Goal: Information Seeking & Learning: Learn about a topic

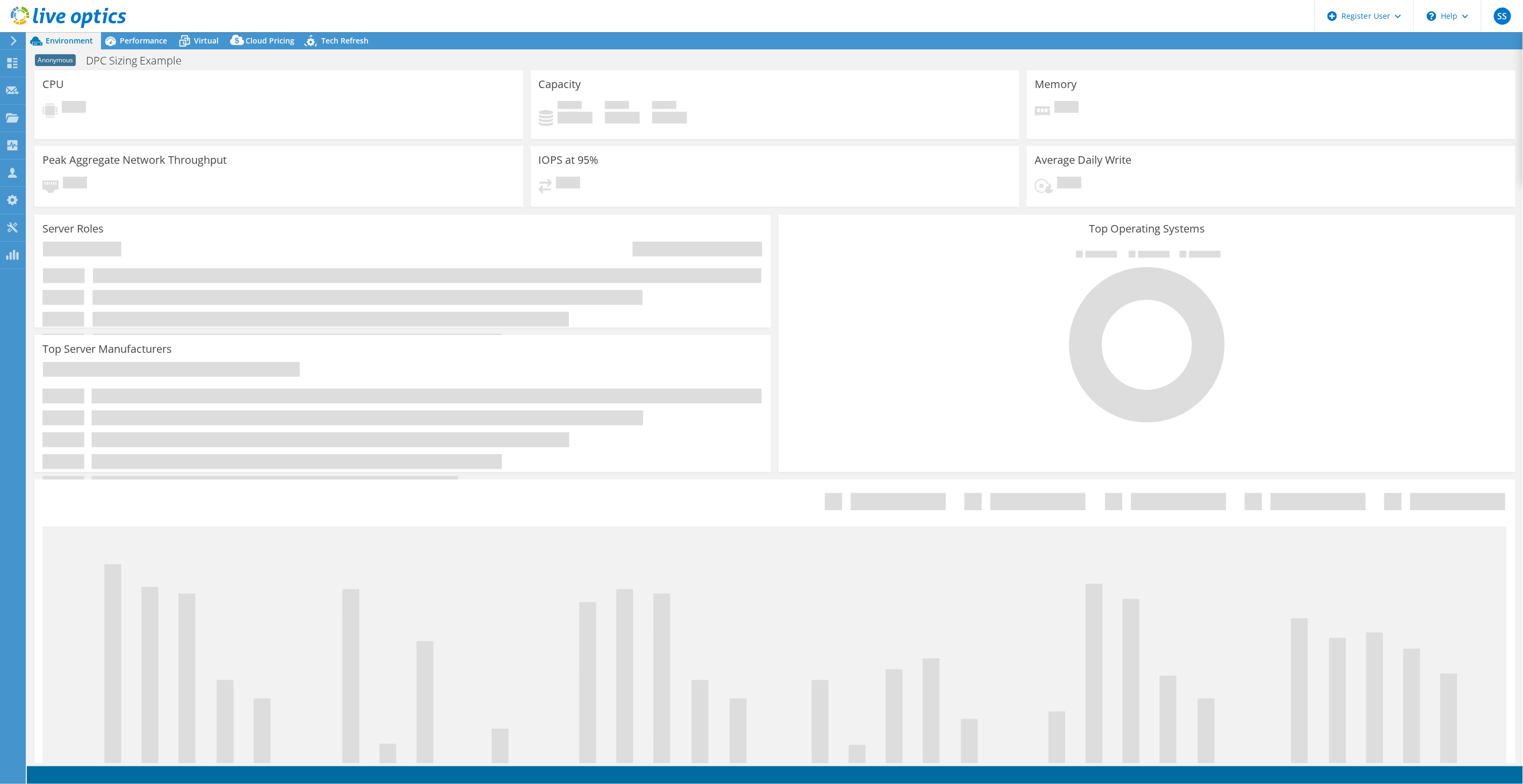
select select "EUFrankfurt"
select select "EUR"
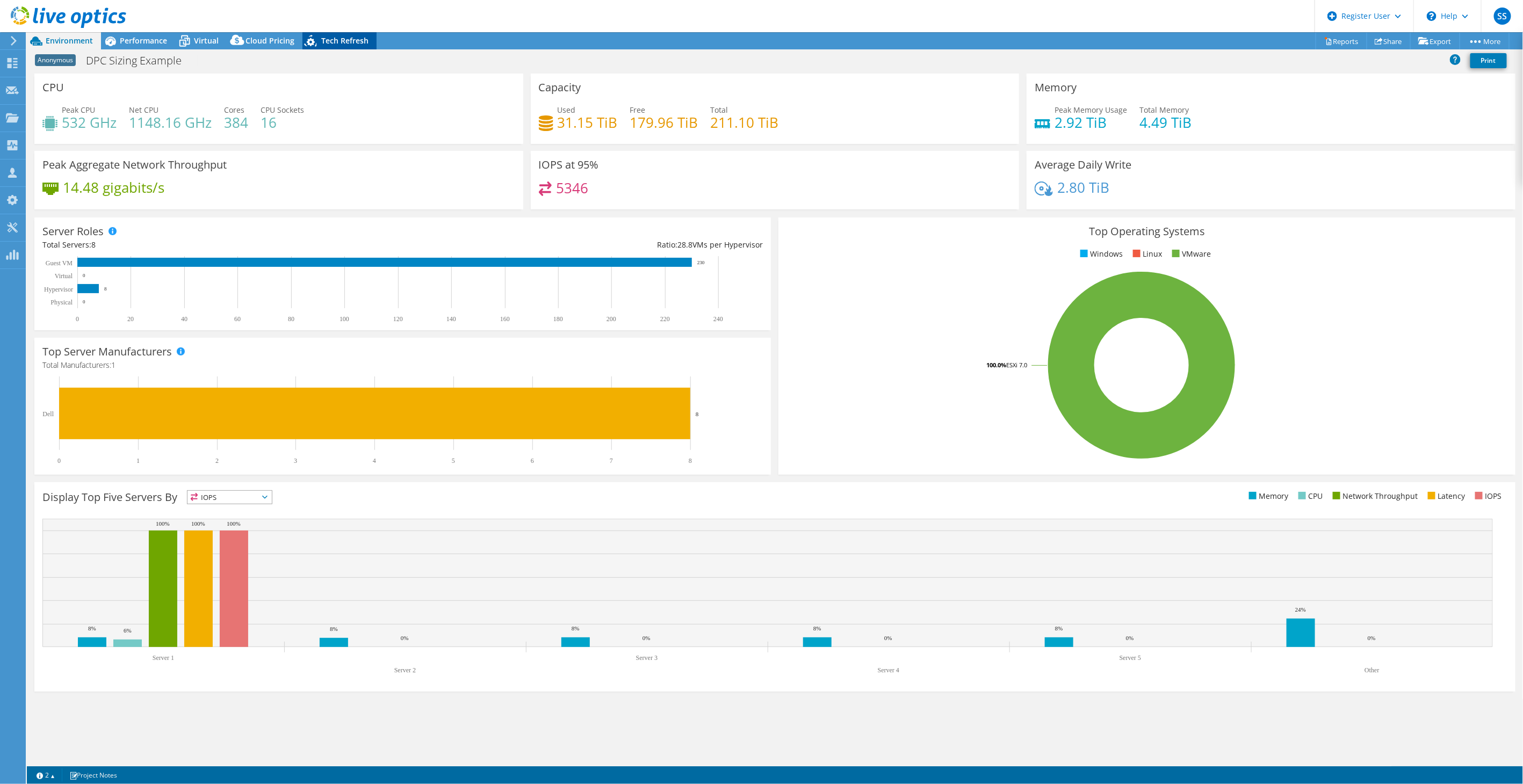
click at [309, 33] on icon at bounding box center [312, 43] width 19 height 22
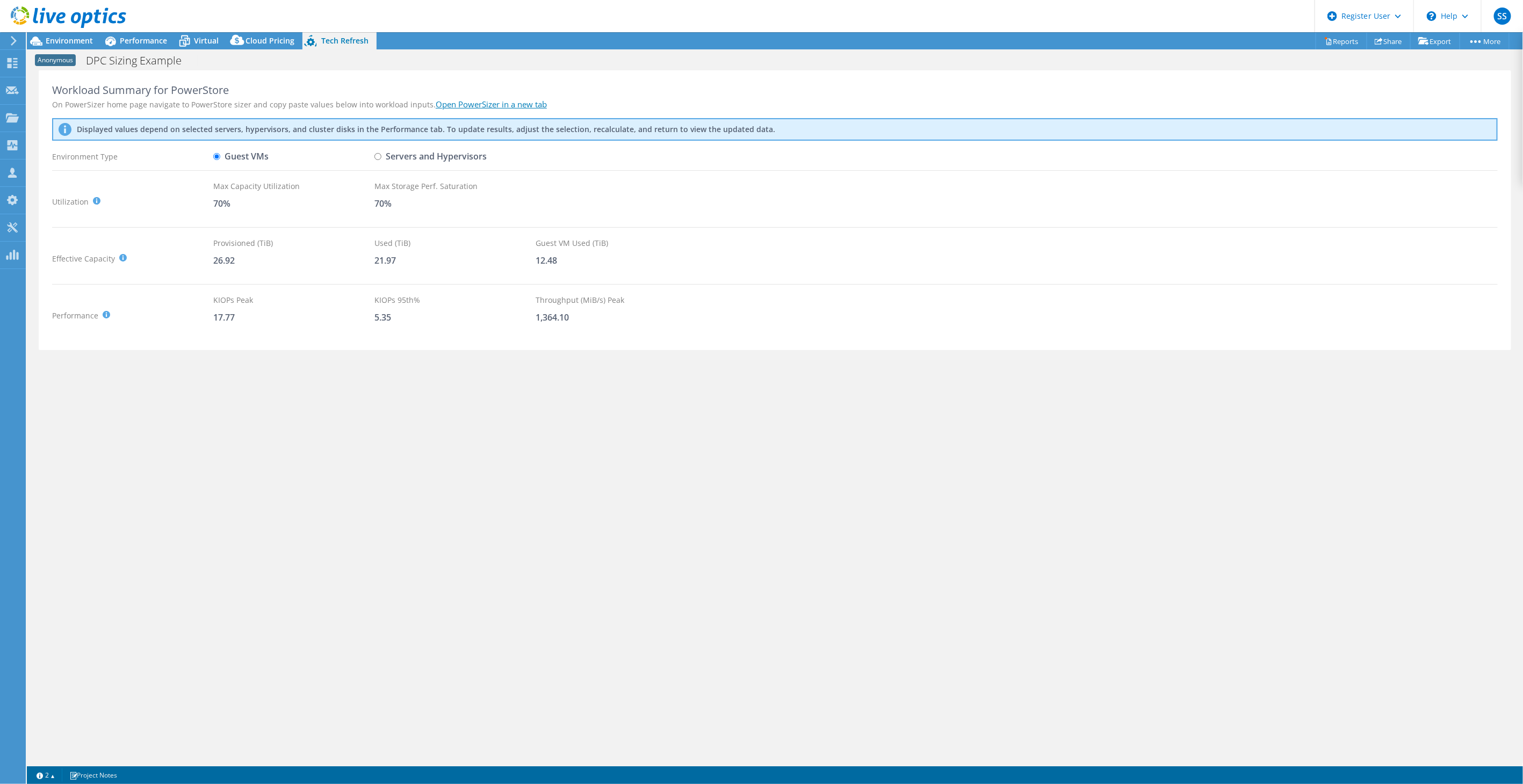
click at [378, 158] on input "Servers and Hypervisors" at bounding box center [378, 156] width 7 height 7
radio input "true"
click at [218, 152] on label "Guest VMs" at bounding box center [241, 156] width 55 height 19
click at [218, 153] on input "Guest VMs" at bounding box center [217, 156] width 7 height 7
radio input "true"
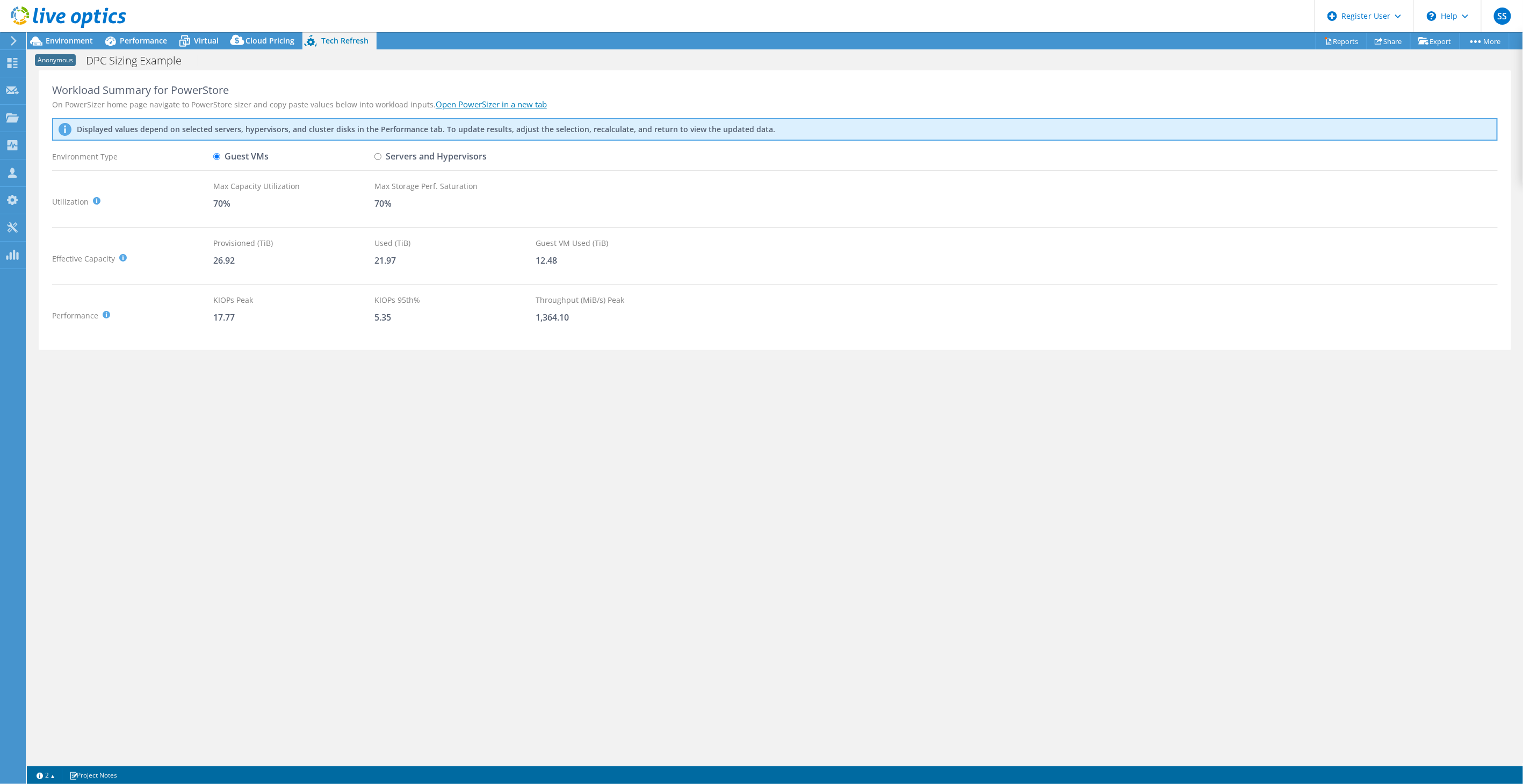
click at [385, 152] on label "Servers and Hypervisors" at bounding box center [430, 156] width 112 height 19
click at [381, 153] on input "Servers and Hypervisors" at bounding box center [378, 156] width 7 height 7
radio input "true"
click at [221, 157] on label "Guest VMs" at bounding box center [241, 156] width 55 height 19
click at [220, 157] on input "Guest VMs" at bounding box center [217, 156] width 7 height 7
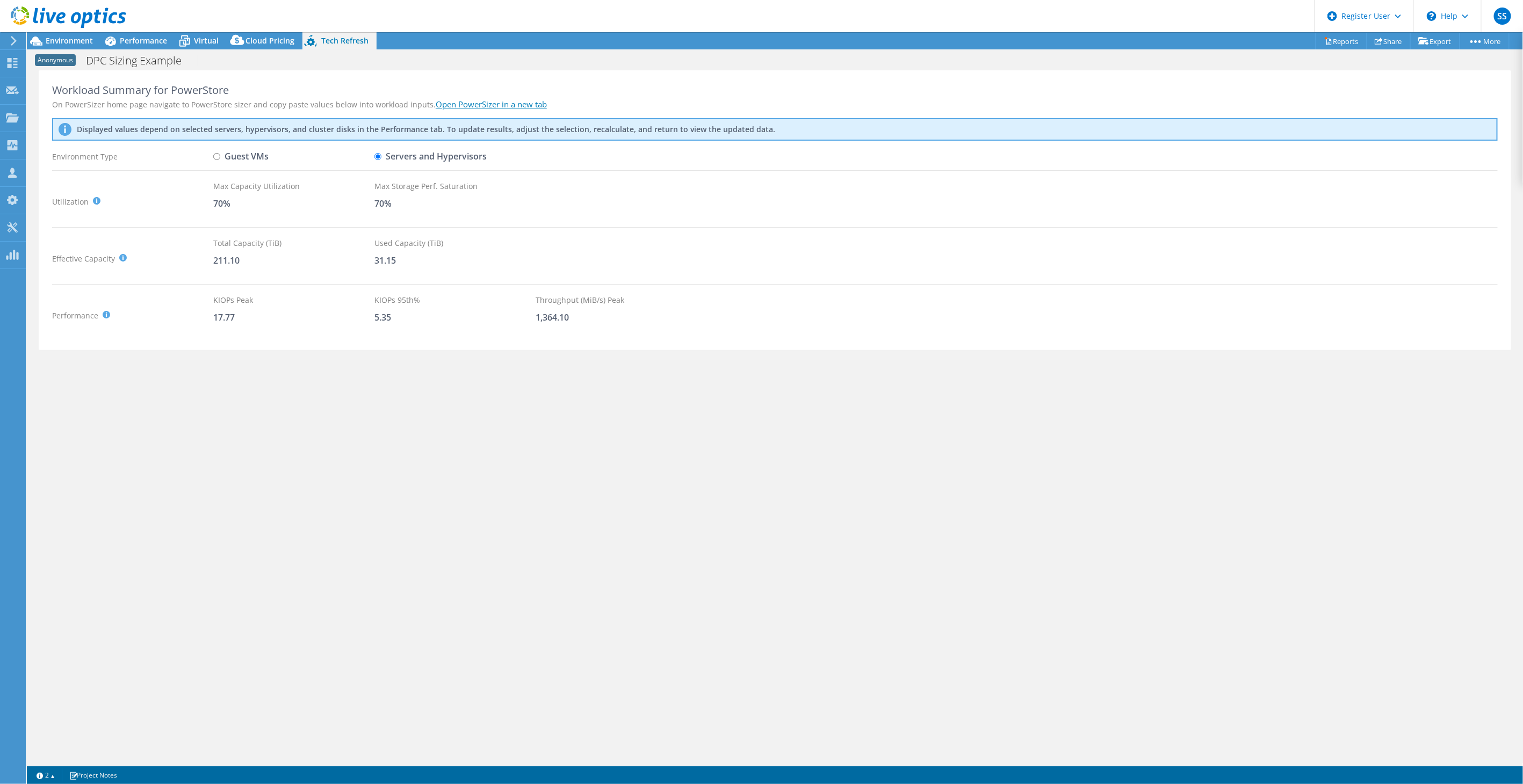
radio input "true"
click at [383, 152] on label "Servers and Hypervisors" at bounding box center [430, 156] width 112 height 19
click at [381, 153] on input "Servers and Hypervisors" at bounding box center [378, 156] width 7 height 7
radio input "true"
click at [224, 158] on label "Guest VMs" at bounding box center [241, 156] width 55 height 19
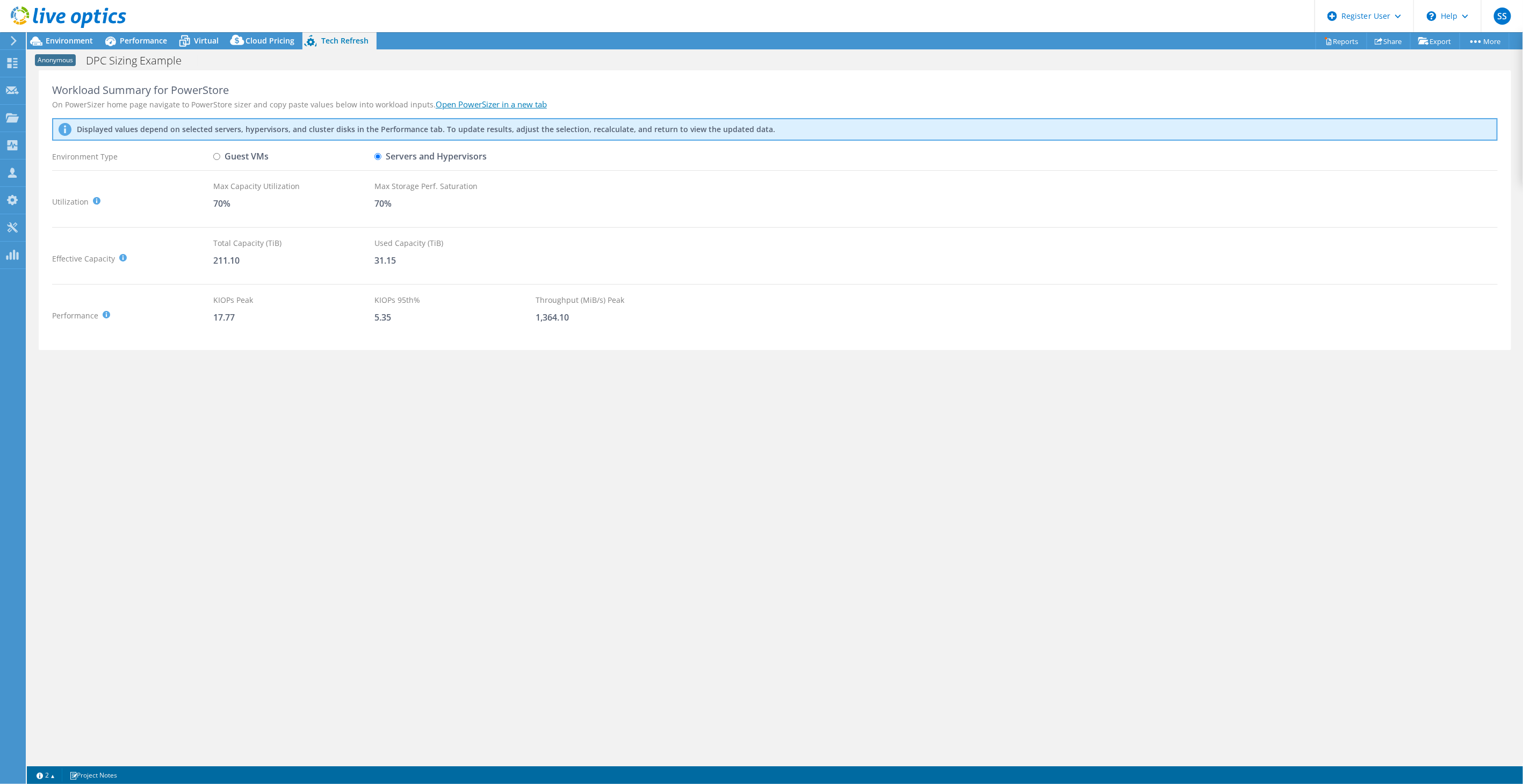
click at [220, 158] on input "Guest VMs" at bounding box center [217, 156] width 7 height 7
radio input "true"
click at [1385, 41] on link "Share" at bounding box center [1389, 41] width 44 height 17
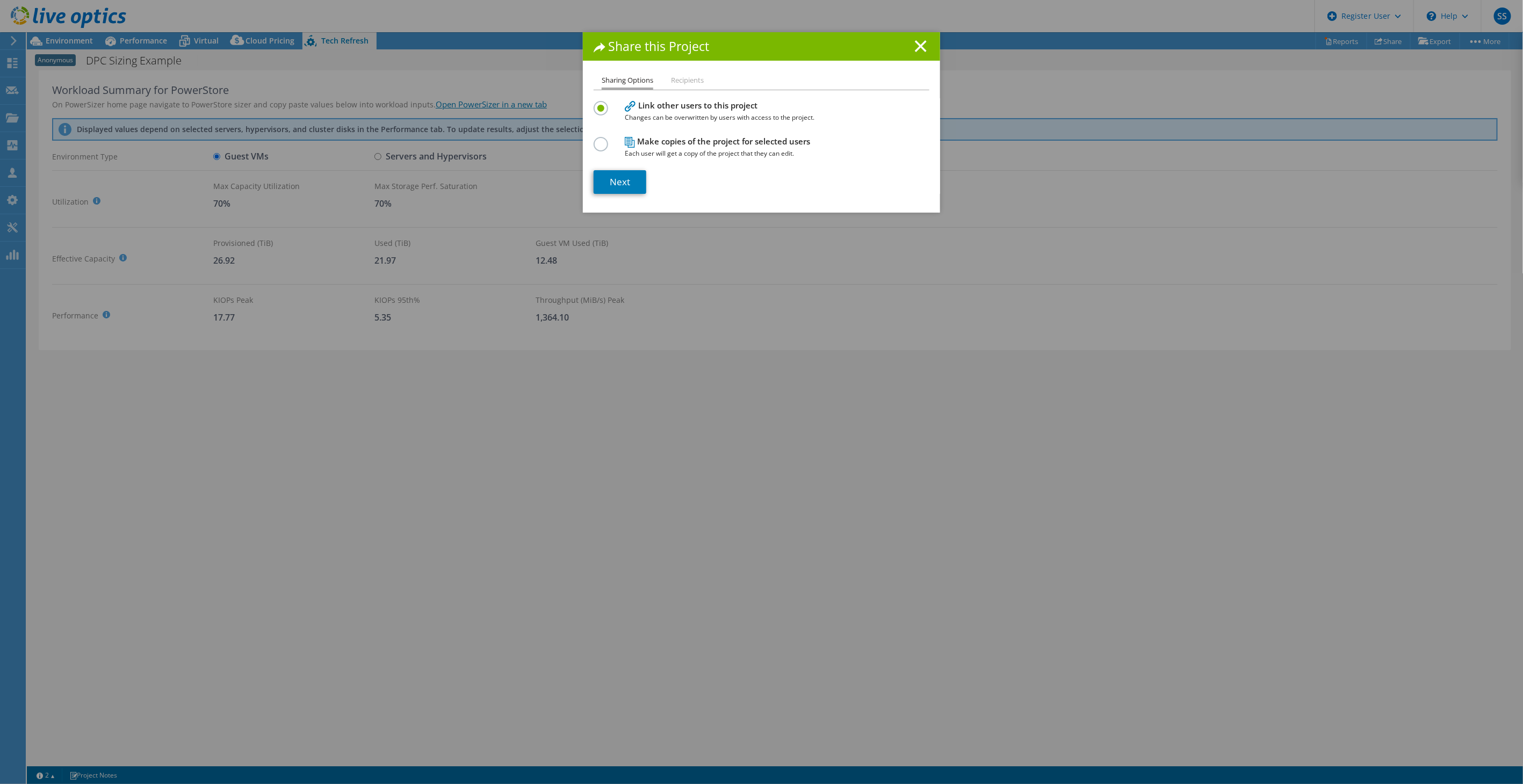
click at [599, 140] on label at bounding box center [603, 138] width 19 height 3
click at [0, 0] on input "radio" at bounding box center [0, 0] width 0 height 0
click at [601, 104] on label at bounding box center [603, 102] width 19 height 3
click at [0, 0] on input "radio" at bounding box center [0, 0] width 0 height 0
click at [593, 140] on label at bounding box center [603, 138] width 19 height 3
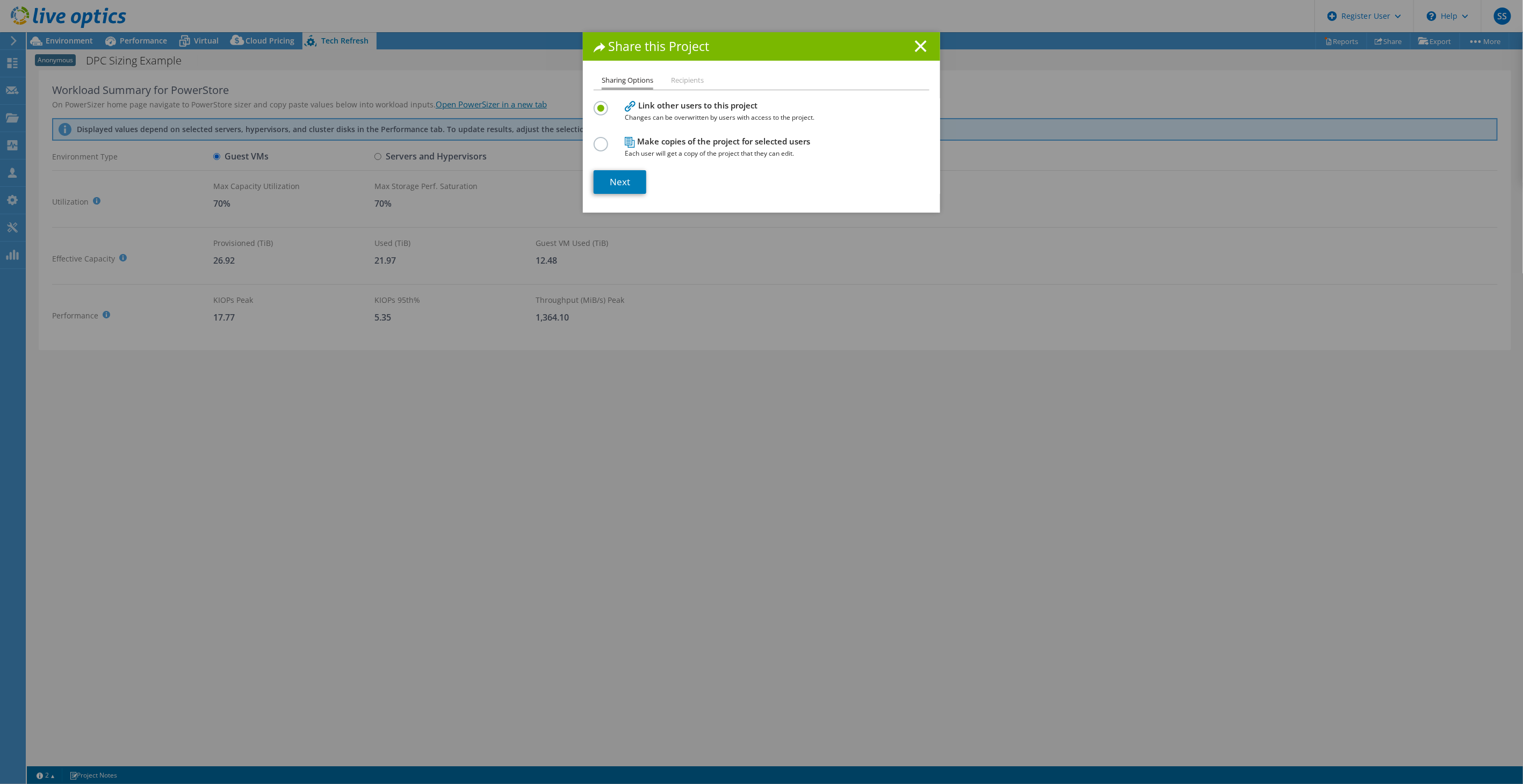
click at [0, 0] on input "radio" at bounding box center [0, 0] width 0 height 0
click at [611, 185] on link "Next" at bounding box center [619, 182] width 53 height 24
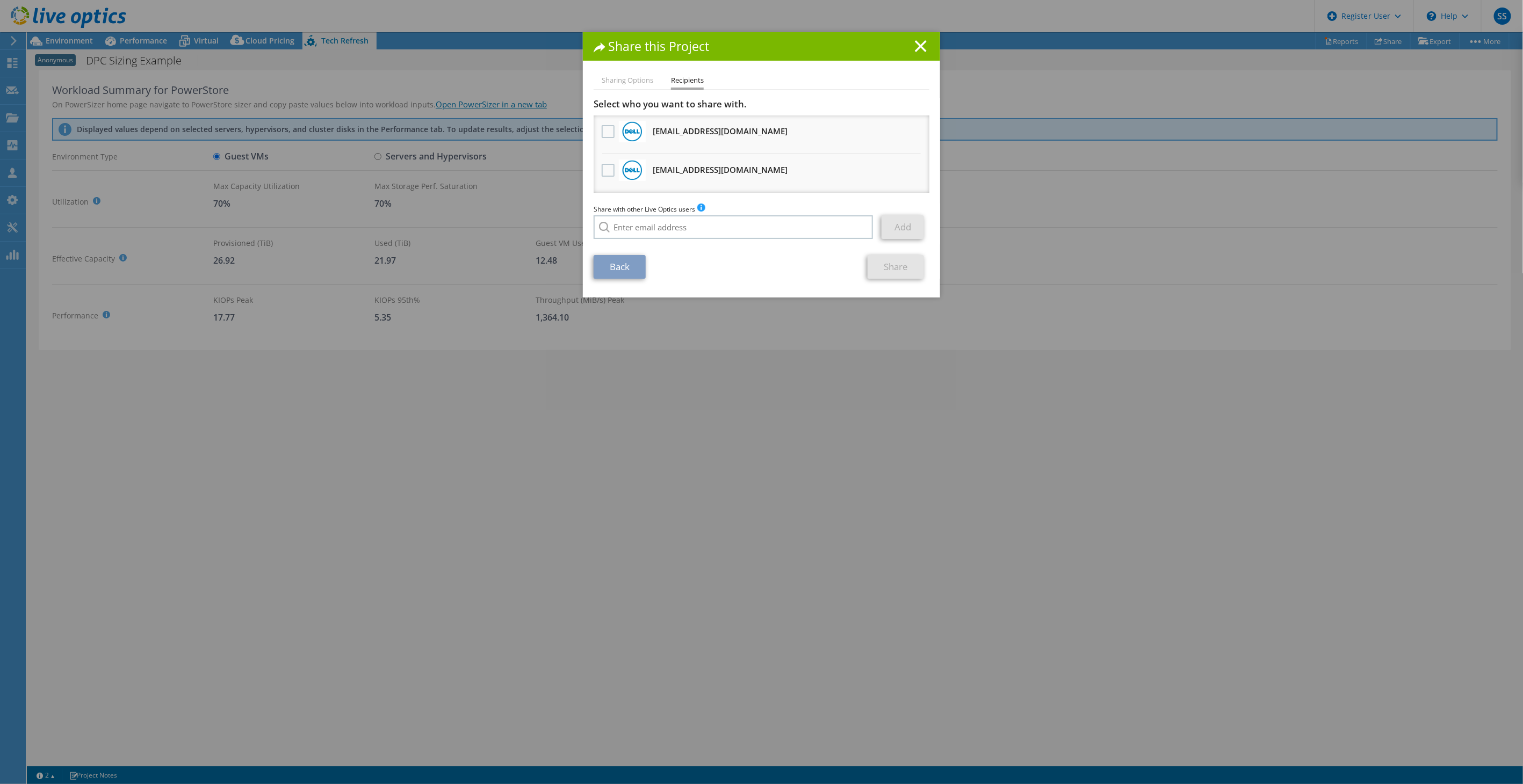
click at [626, 80] on li "Sharing Options" at bounding box center [627, 80] width 52 height 13
click at [915, 49] on icon at bounding box center [921, 47] width 12 height 12
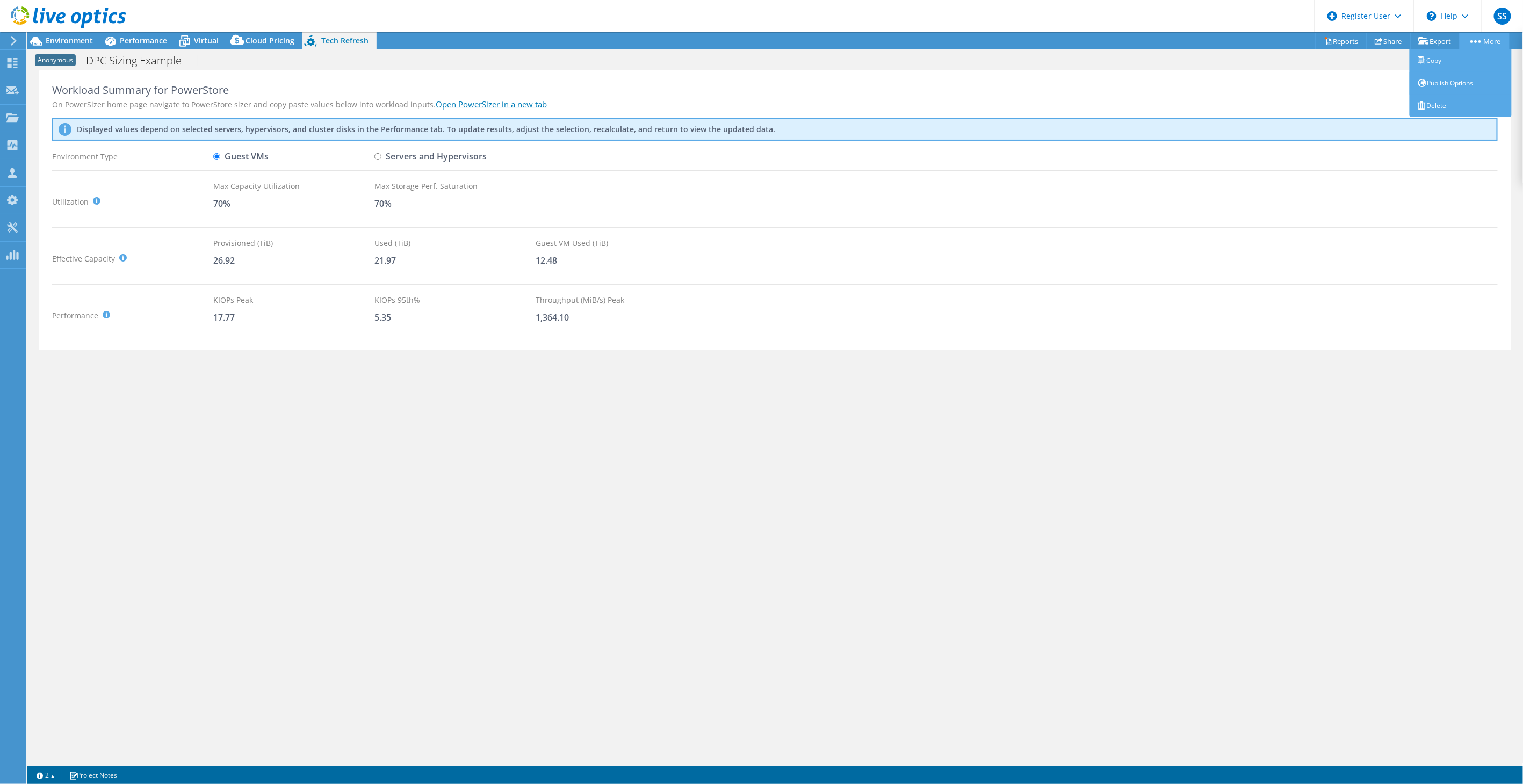
click at [1484, 43] on link "More" at bounding box center [1484, 41] width 50 height 17
click at [1469, 61] on link "Copy" at bounding box center [1460, 61] width 102 height 23
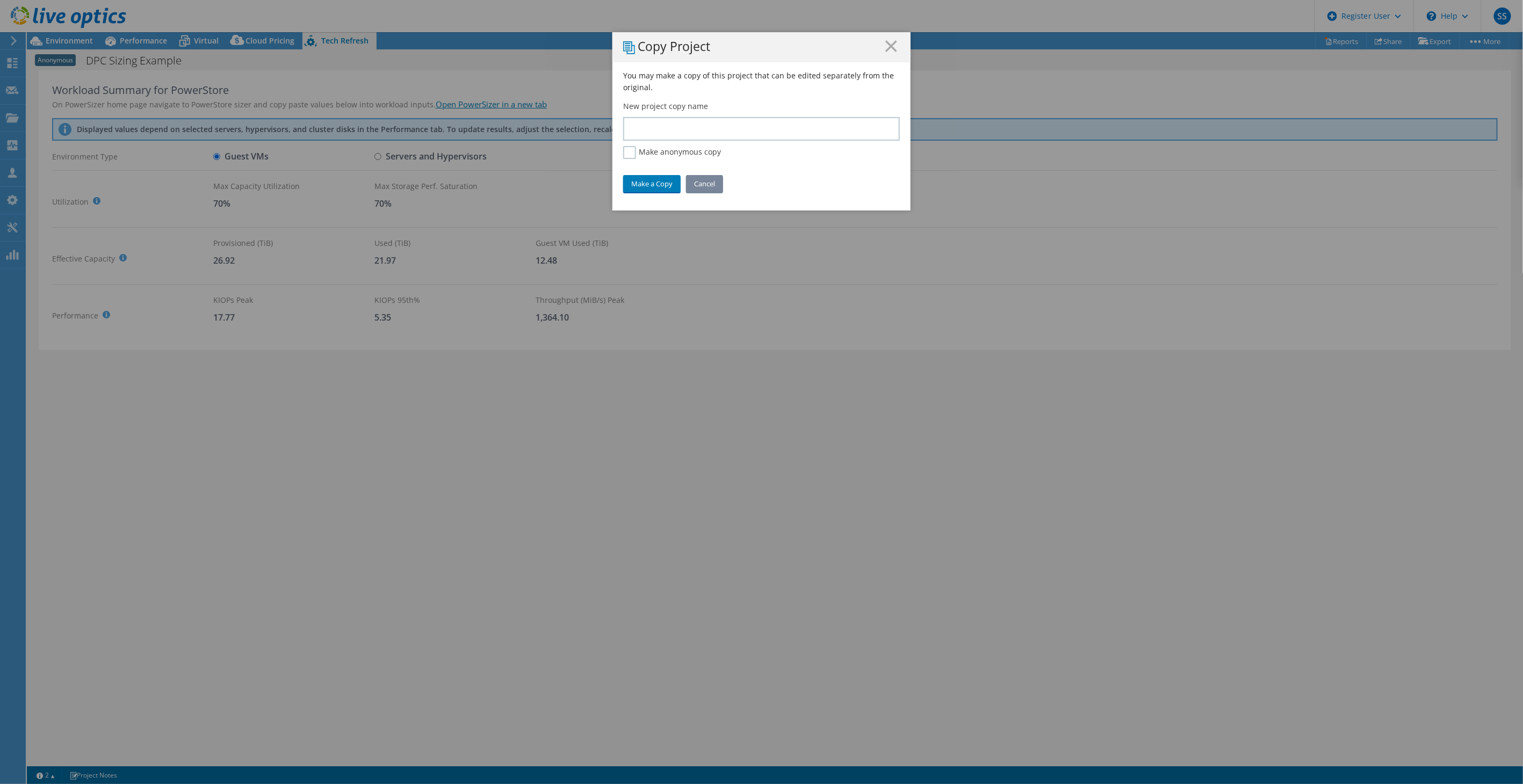
click at [707, 184] on link "Cancel" at bounding box center [705, 184] width 37 height 17
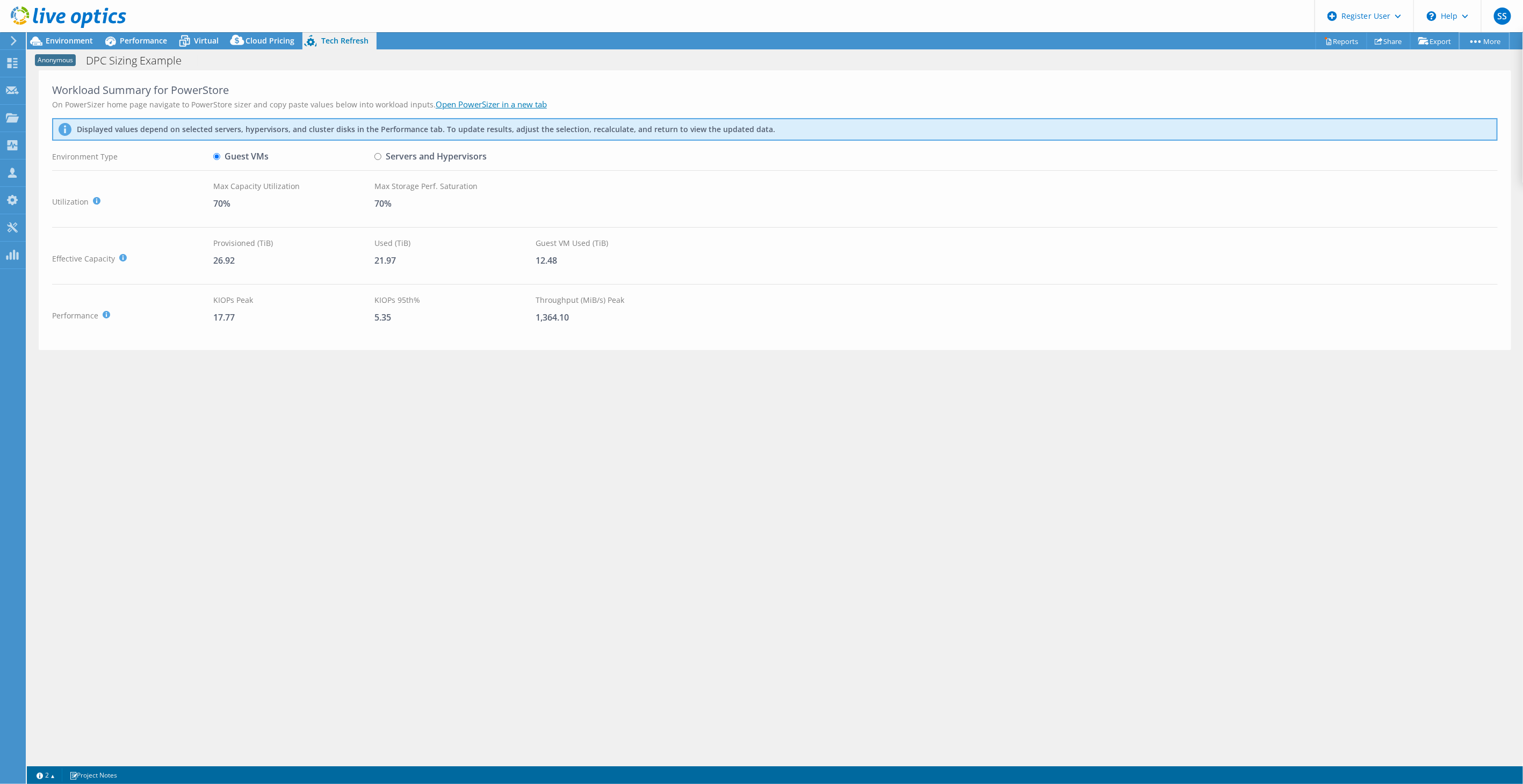
click at [1478, 35] on link "More" at bounding box center [1484, 41] width 50 height 17
drag, startPoint x: 1184, startPoint y: 88, endPoint x: 1166, endPoint y: 94, distance: 19.0
click at [1184, 88] on div "Workload Summary for PowerStore" at bounding box center [774, 90] width 1446 height 13
click at [391, 158] on label "Servers and Hypervisors" at bounding box center [430, 156] width 112 height 19
click at [381, 158] on input "Servers and Hypervisors" at bounding box center [378, 156] width 7 height 7
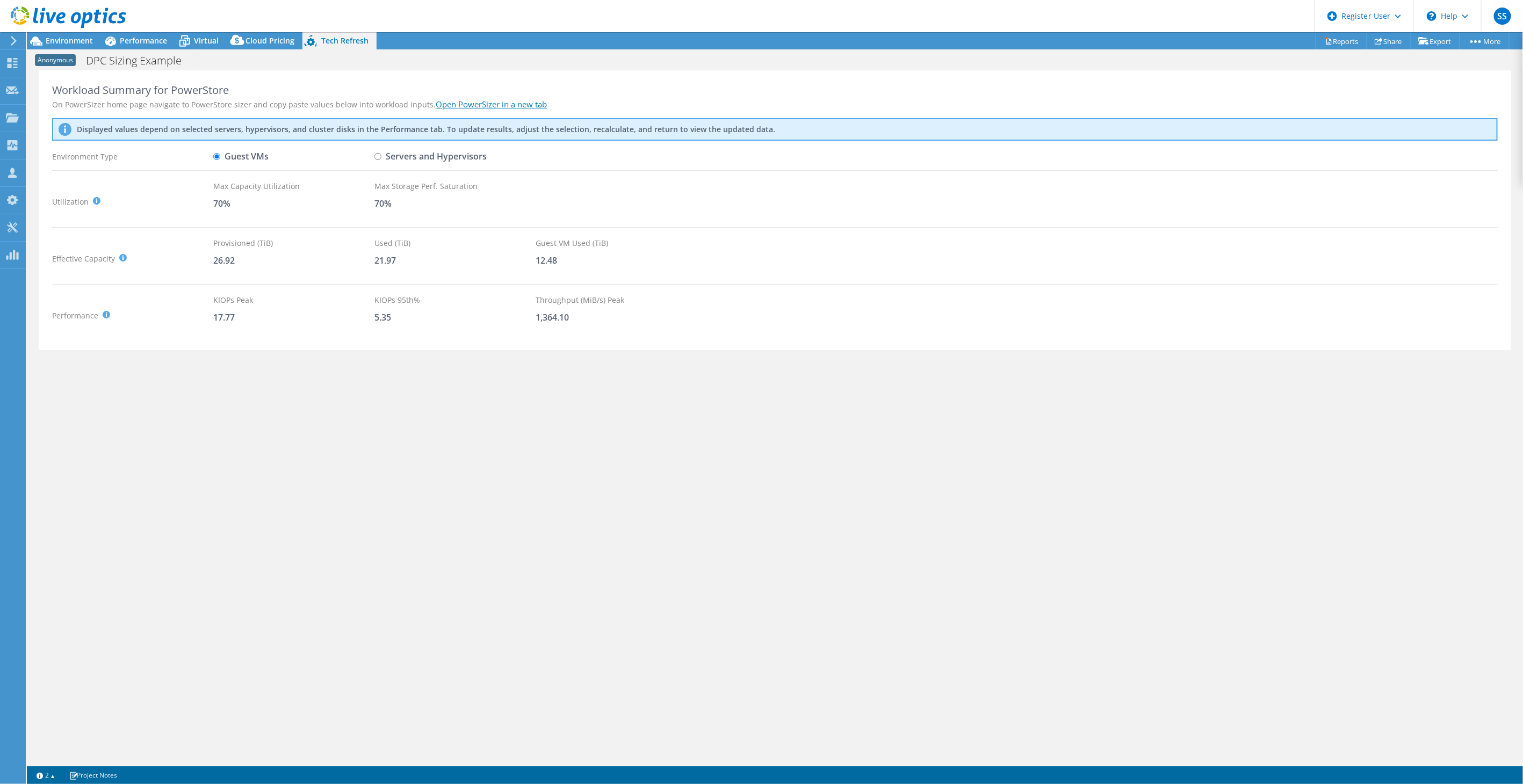
radio input "true"
radio input "false"
click at [83, 43] on span "Environment" at bounding box center [69, 40] width 47 height 10
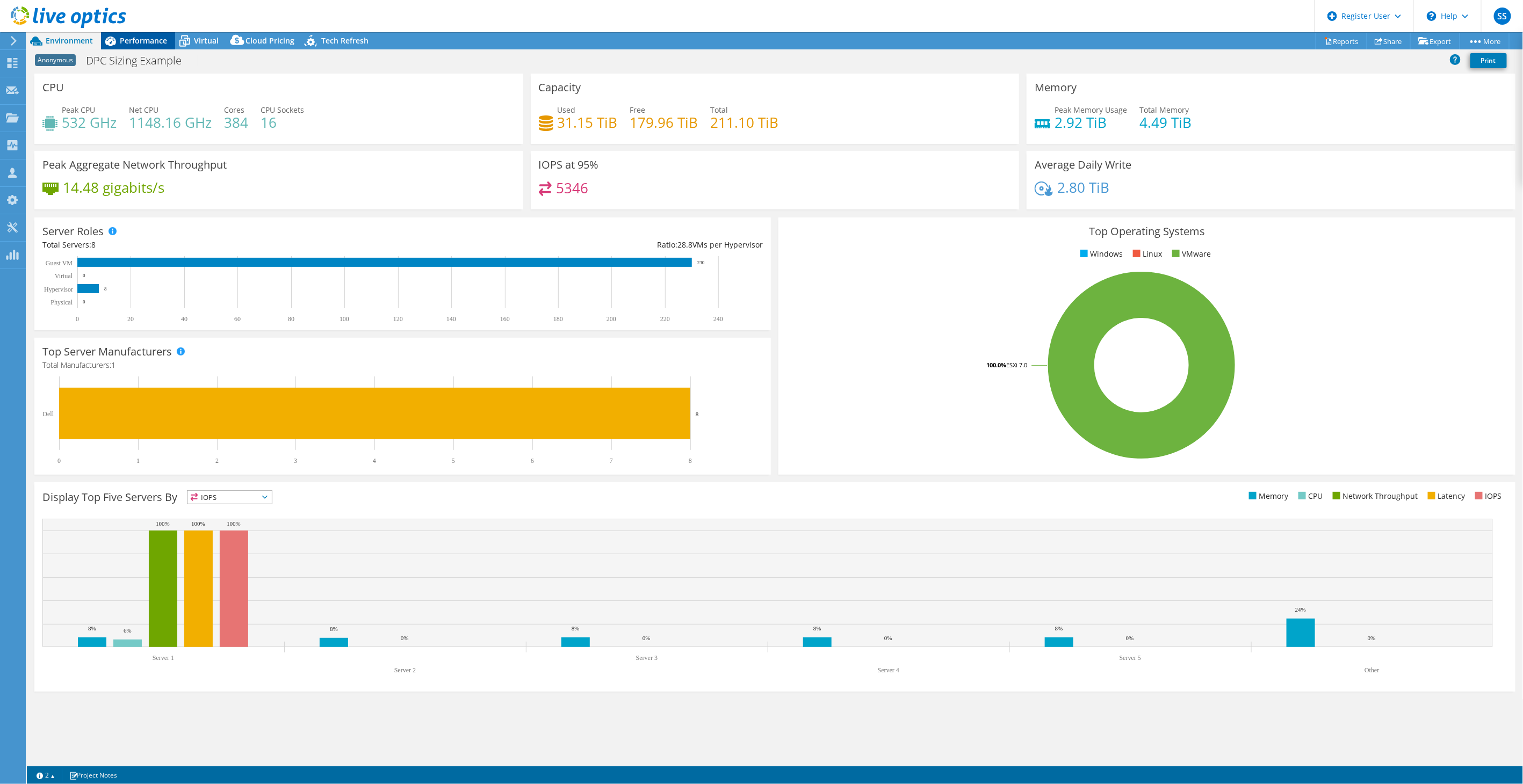
click at [135, 41] on span "Performance" at bounding box center [143, 40] width 47 height 10
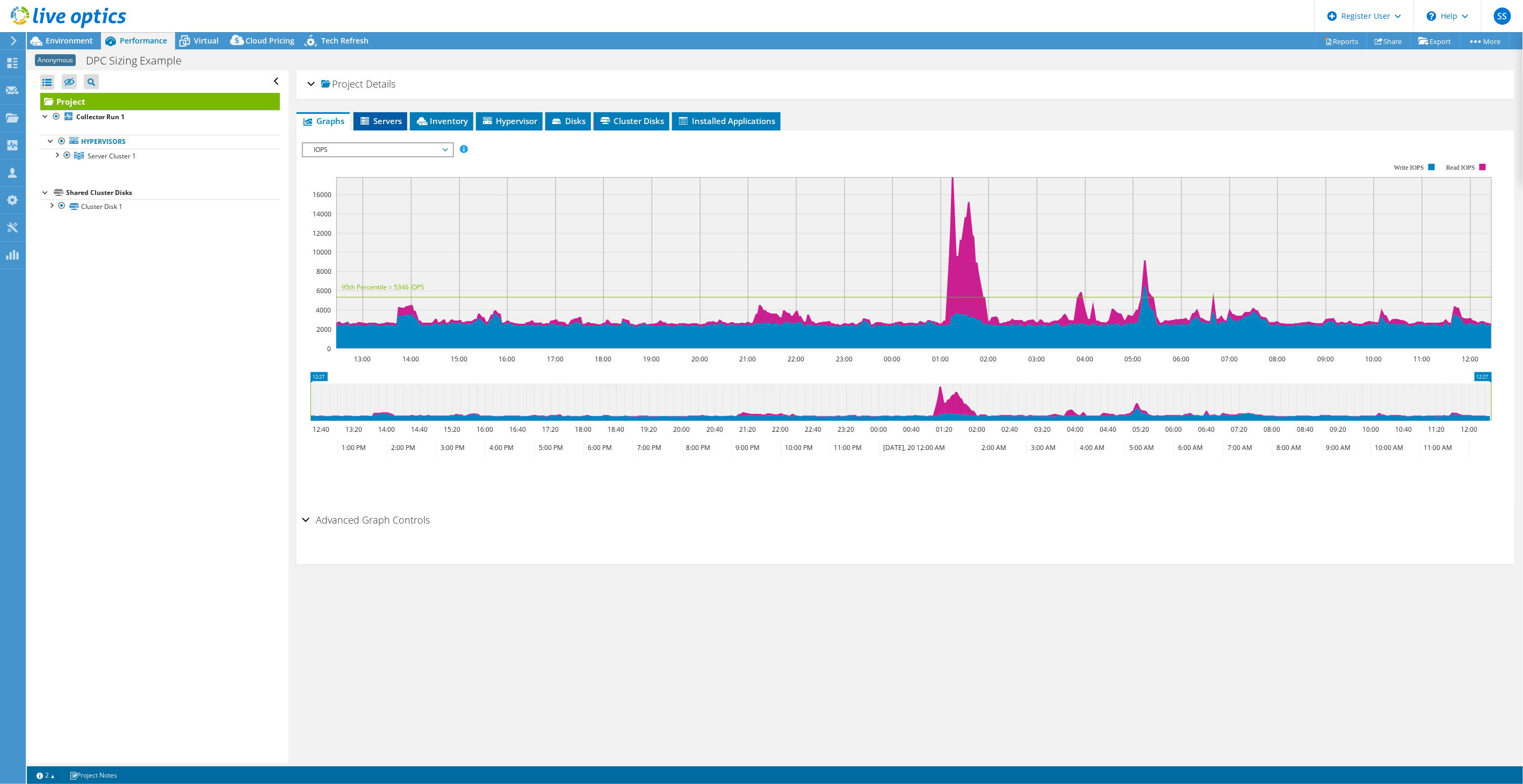
click at [377, 113] on li "Servers" at bounding box center [380, 121] width 54 height 18
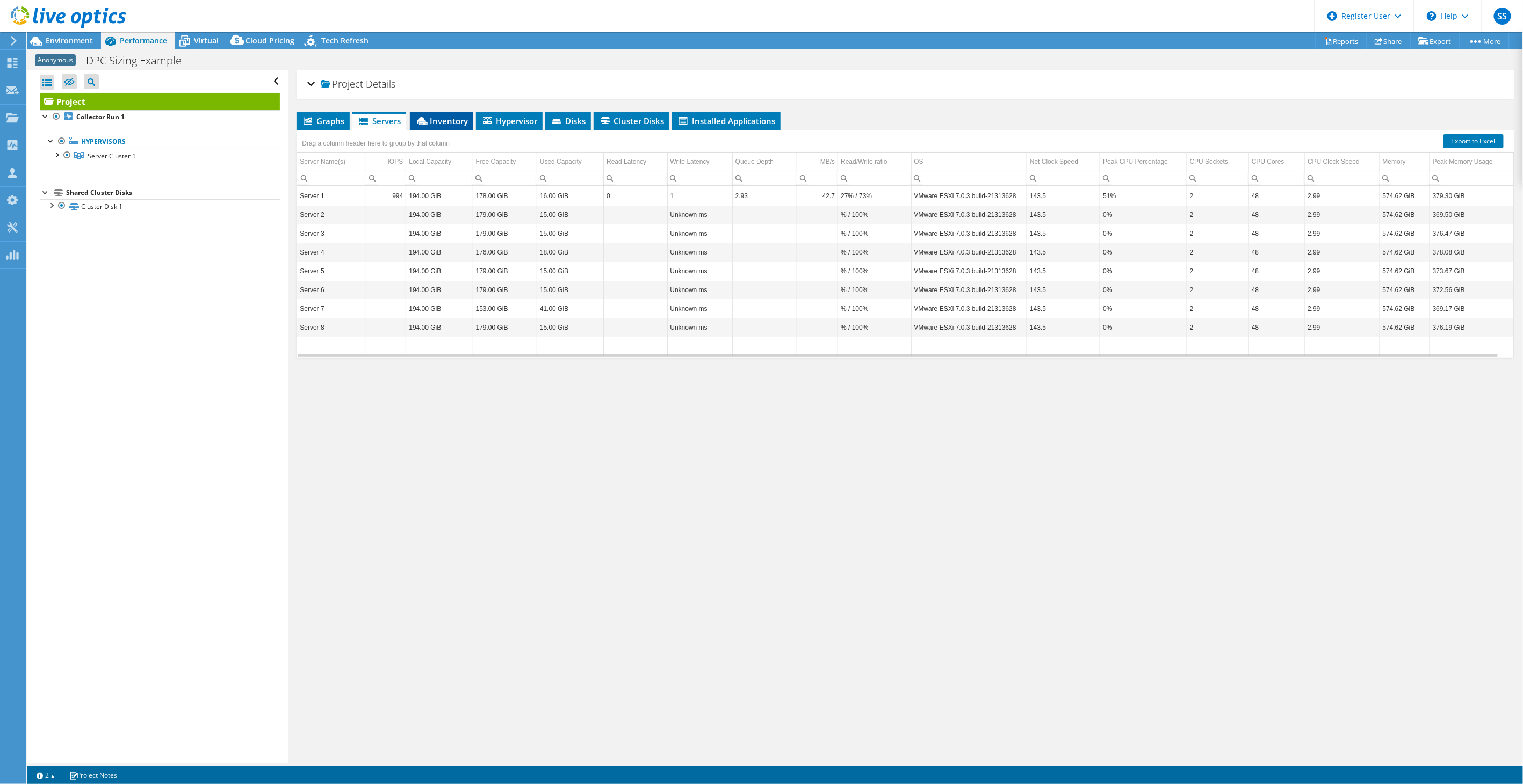
click at [436, 122] on span "Inventory" at bounding box center [441, 121] width 53 height 11
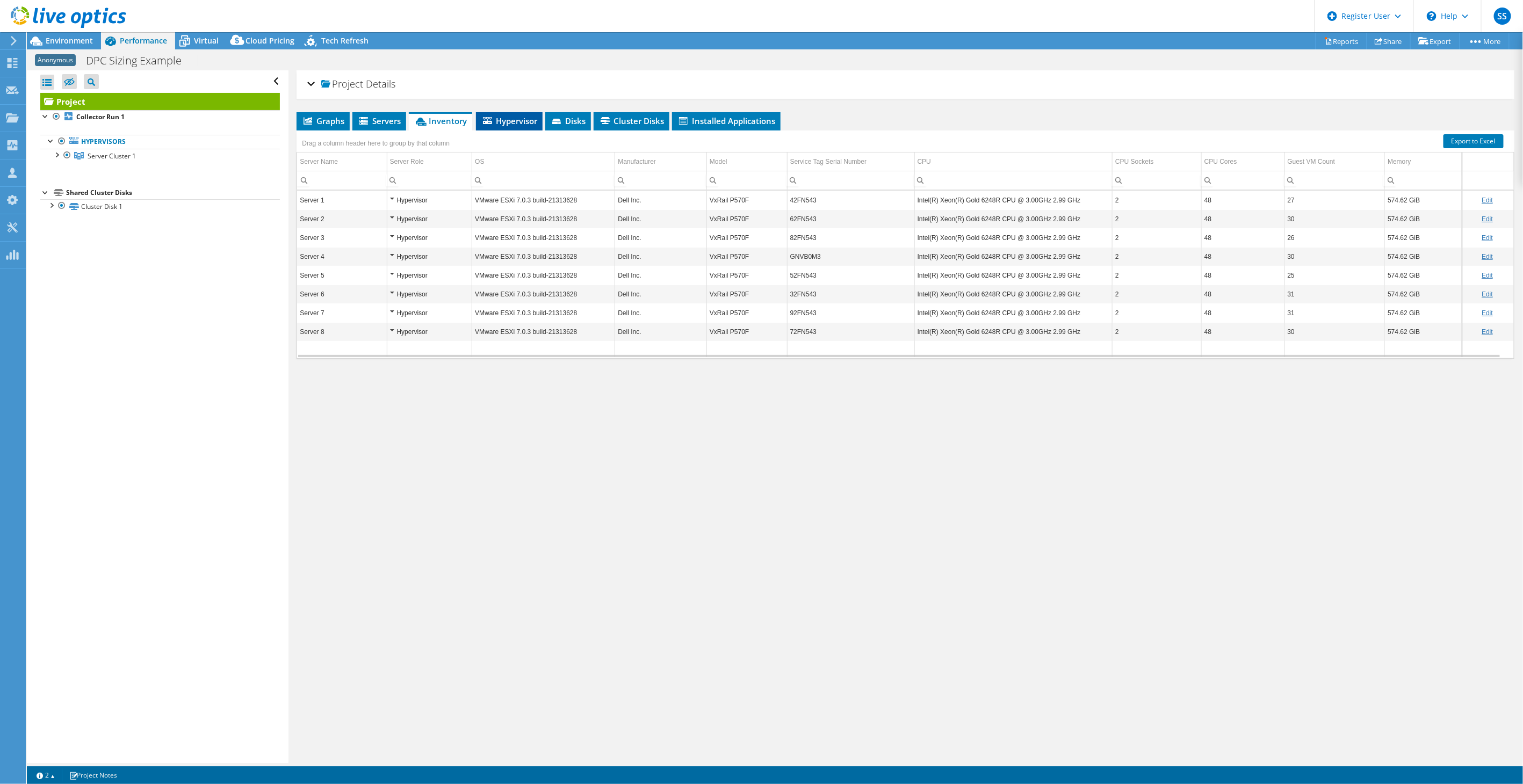
click at [496, 117] on span "Hypervisor" at bounding box center [510, 121] width 56 height 11
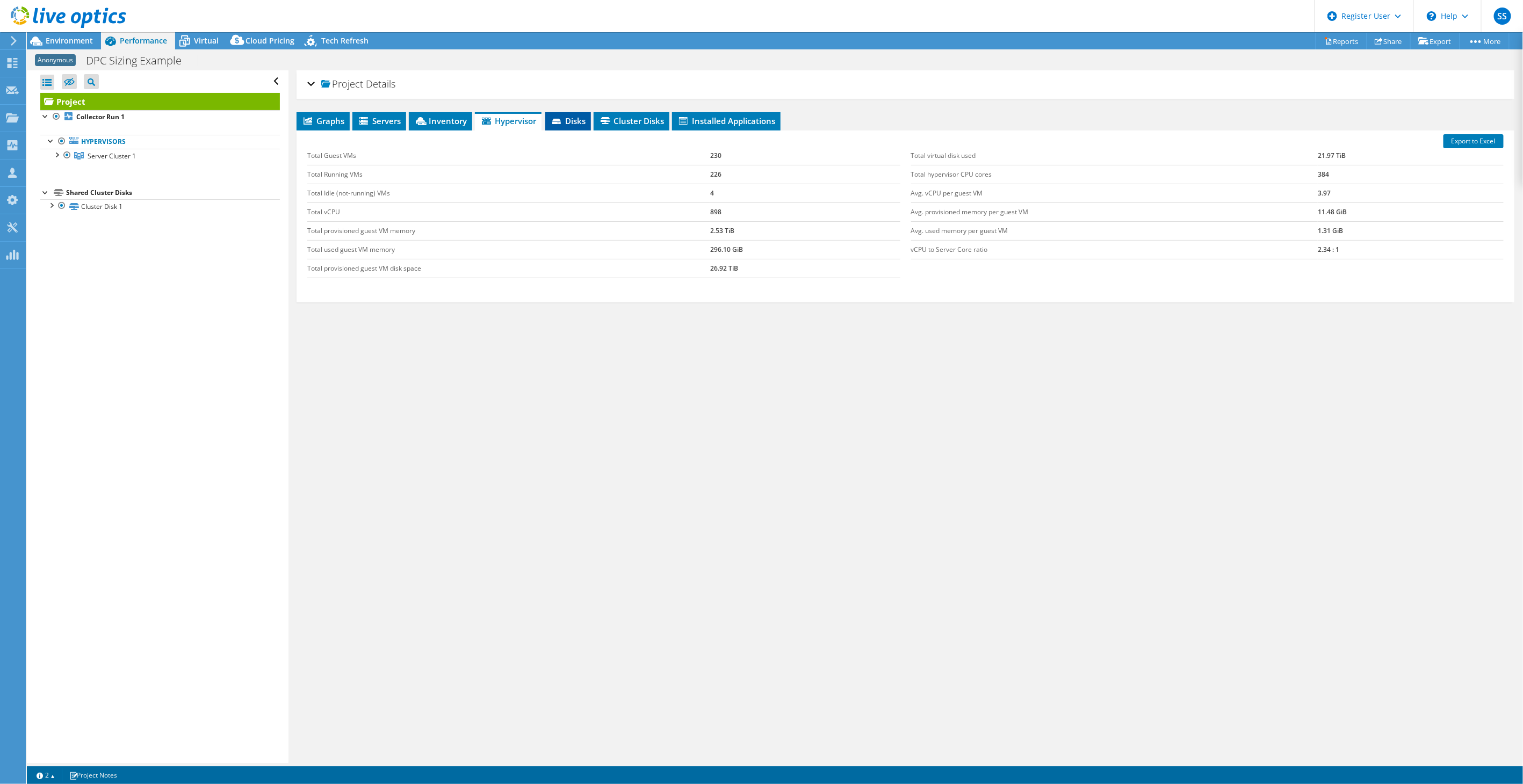
click at [559, 120] on icon at bounding box center [556, 121] width 9 height 5
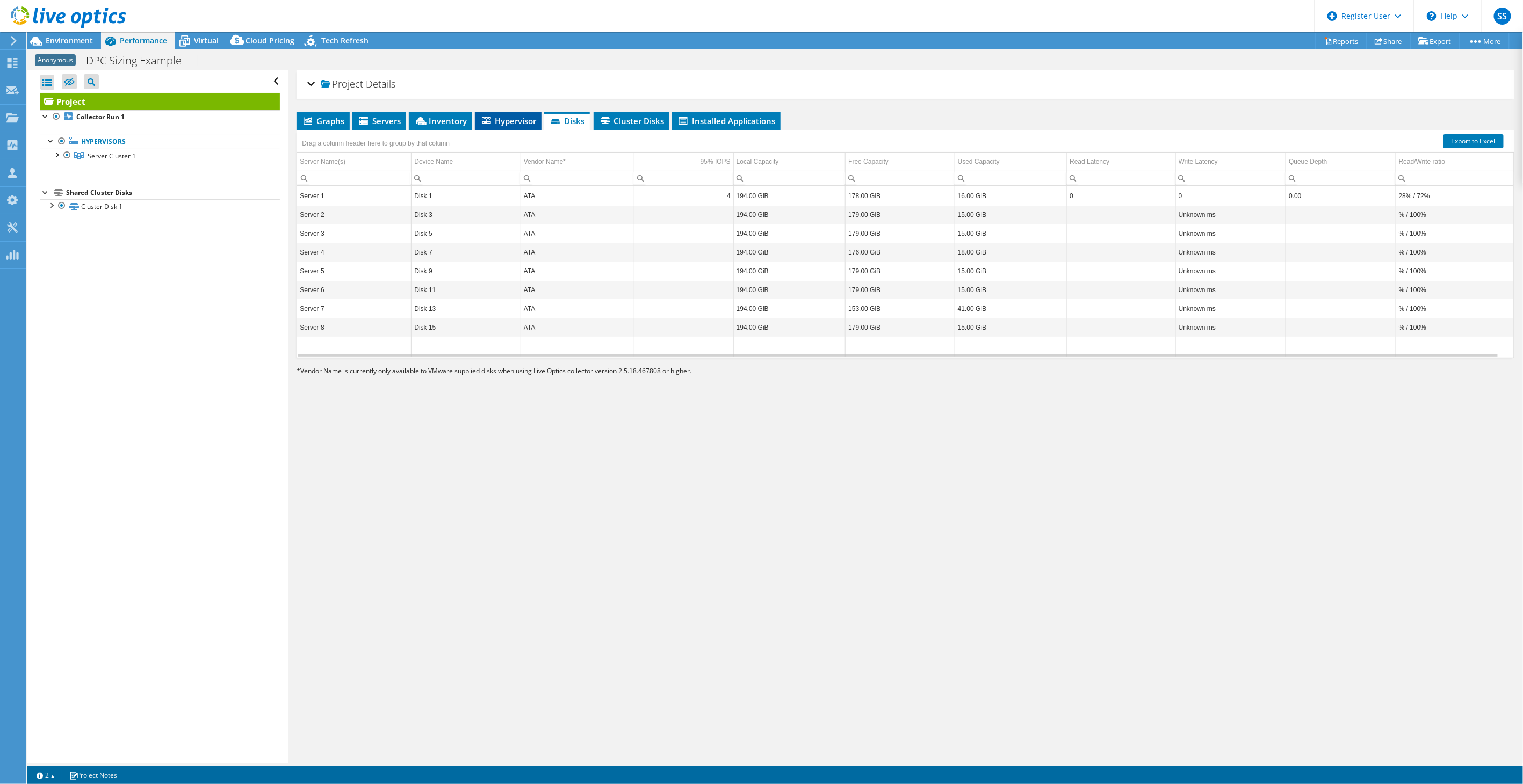
click at [524, 122] on span "Hypervisor" at bounding box center [508, 121] width 56 height 11
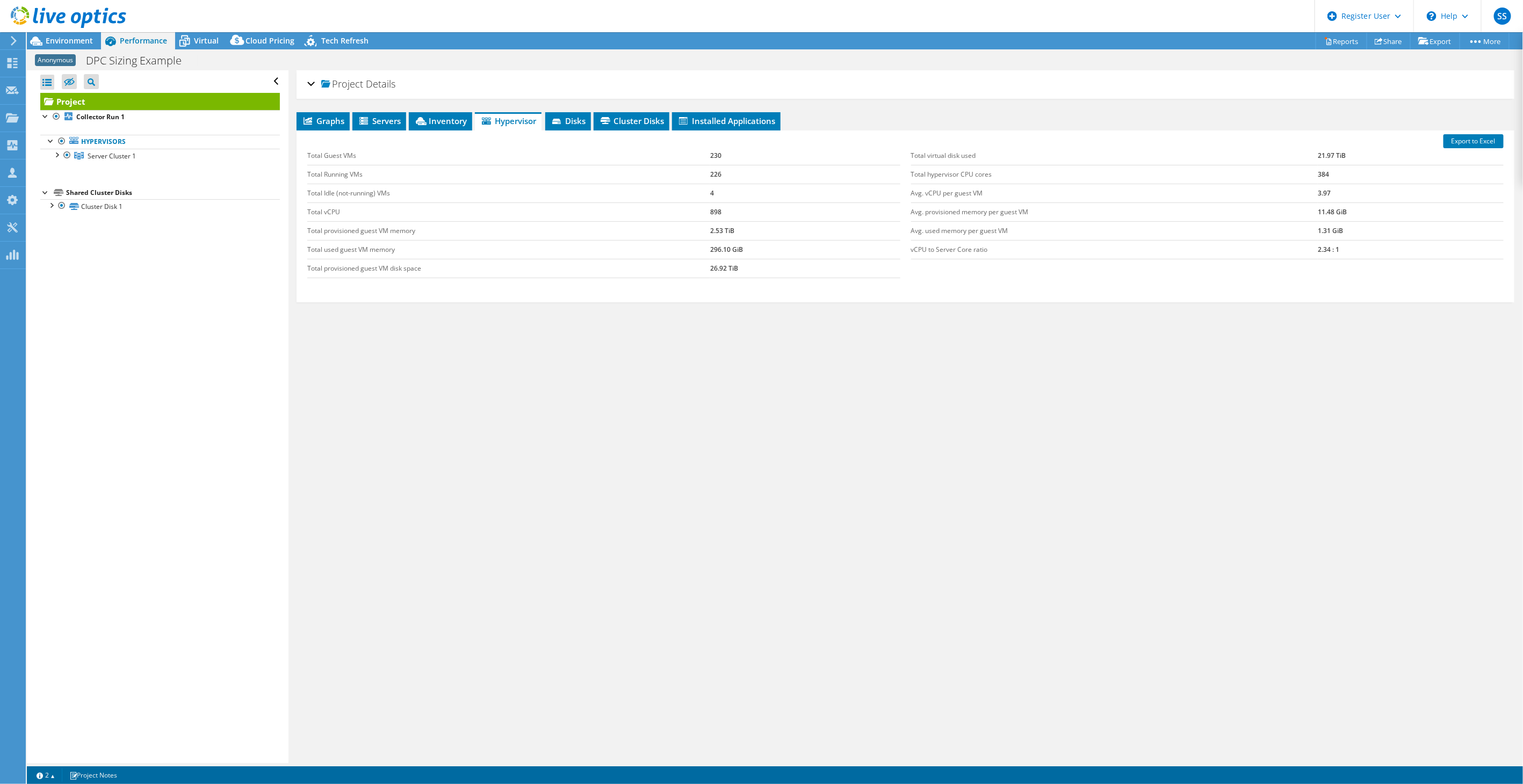
click at [363, 130] on div "Export to Excel Total Guest VMs 230 Total Running VMs 226 Total Idle (not-runni…" at bounding box center [906, 216] width 1218 height 172
click at [367, 124] on icon at bounding box center [365, 122] width 11 height 9
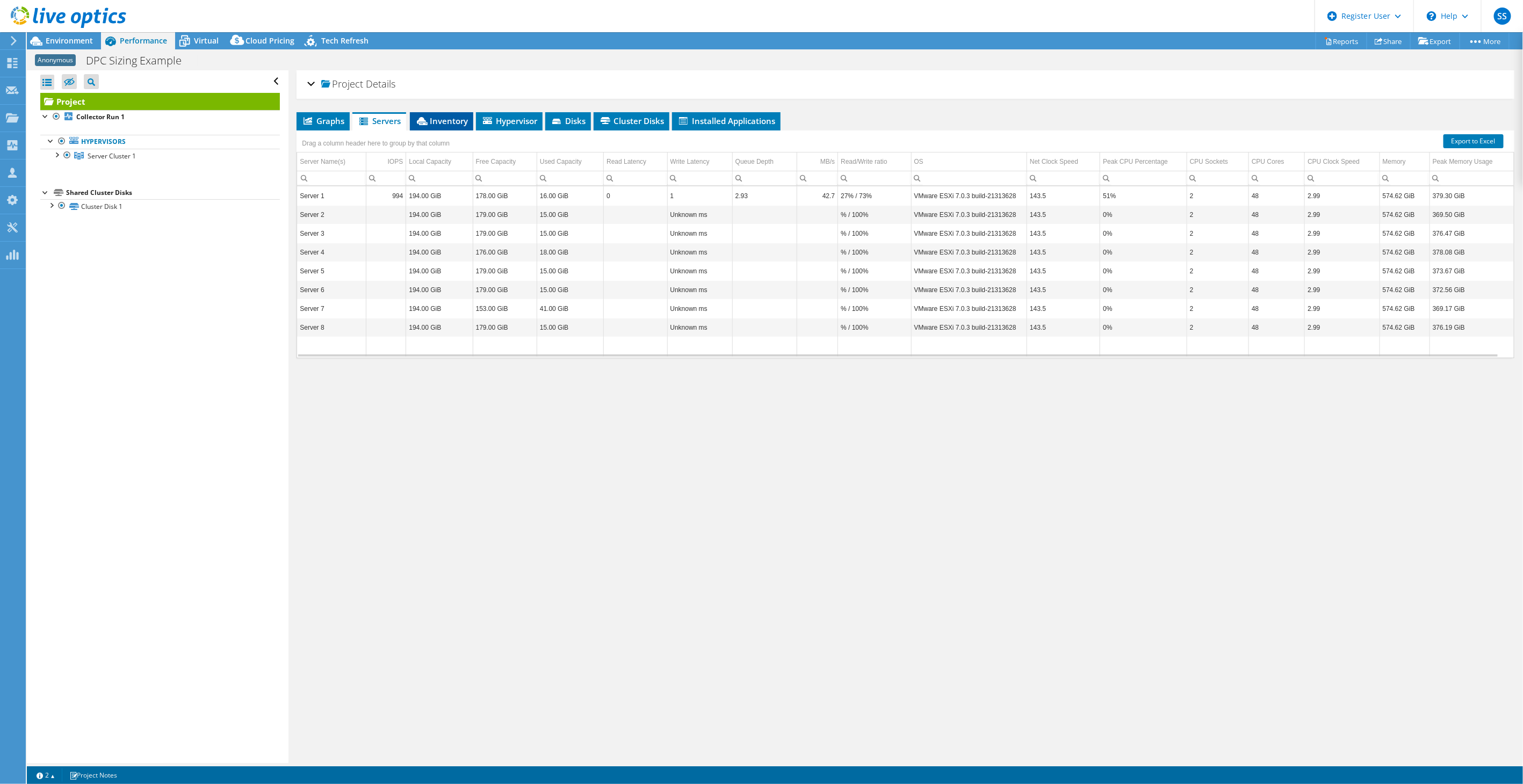
click at [427, 121] on icon at bounding box center [423, 121] width 11 height 8
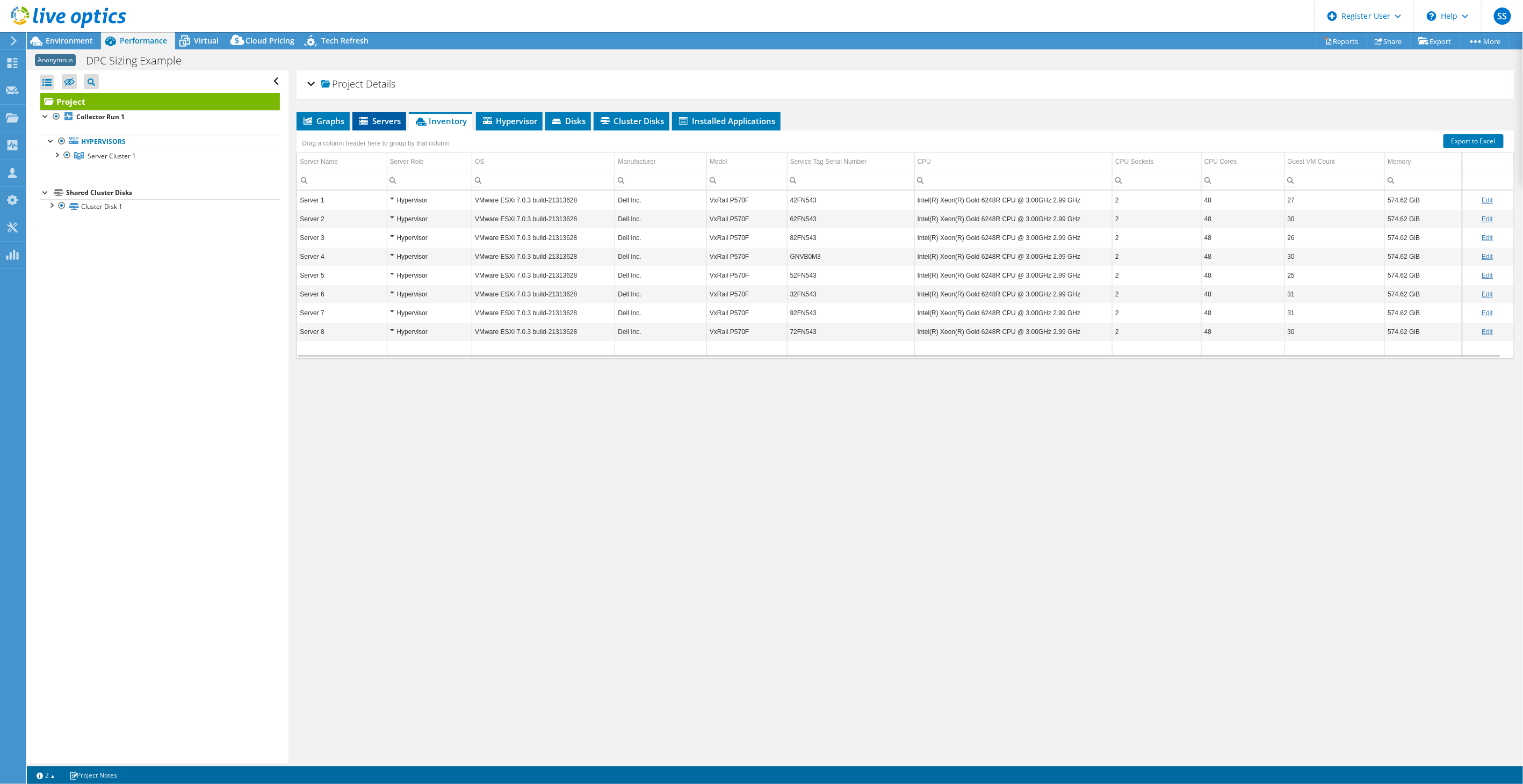
click at [390, 128] on li "Servers" at bounding box center [379, 121] width 54 height 18
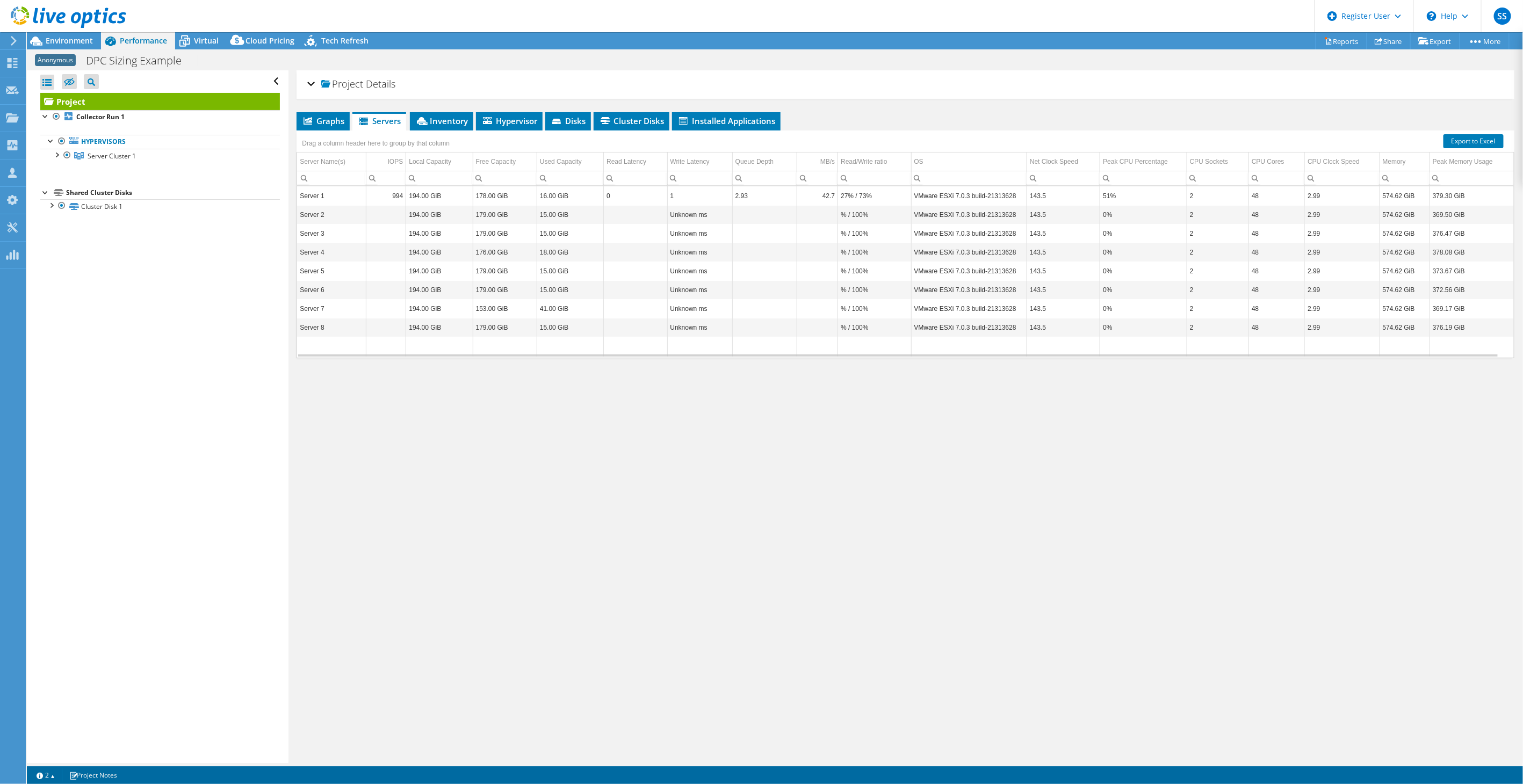
click at [79, 32] on div at bounding box center [63, 18] width 126 height 36
click at [77, 38] on span "Environment" at bounding box center [69, 40] width 47 height 10
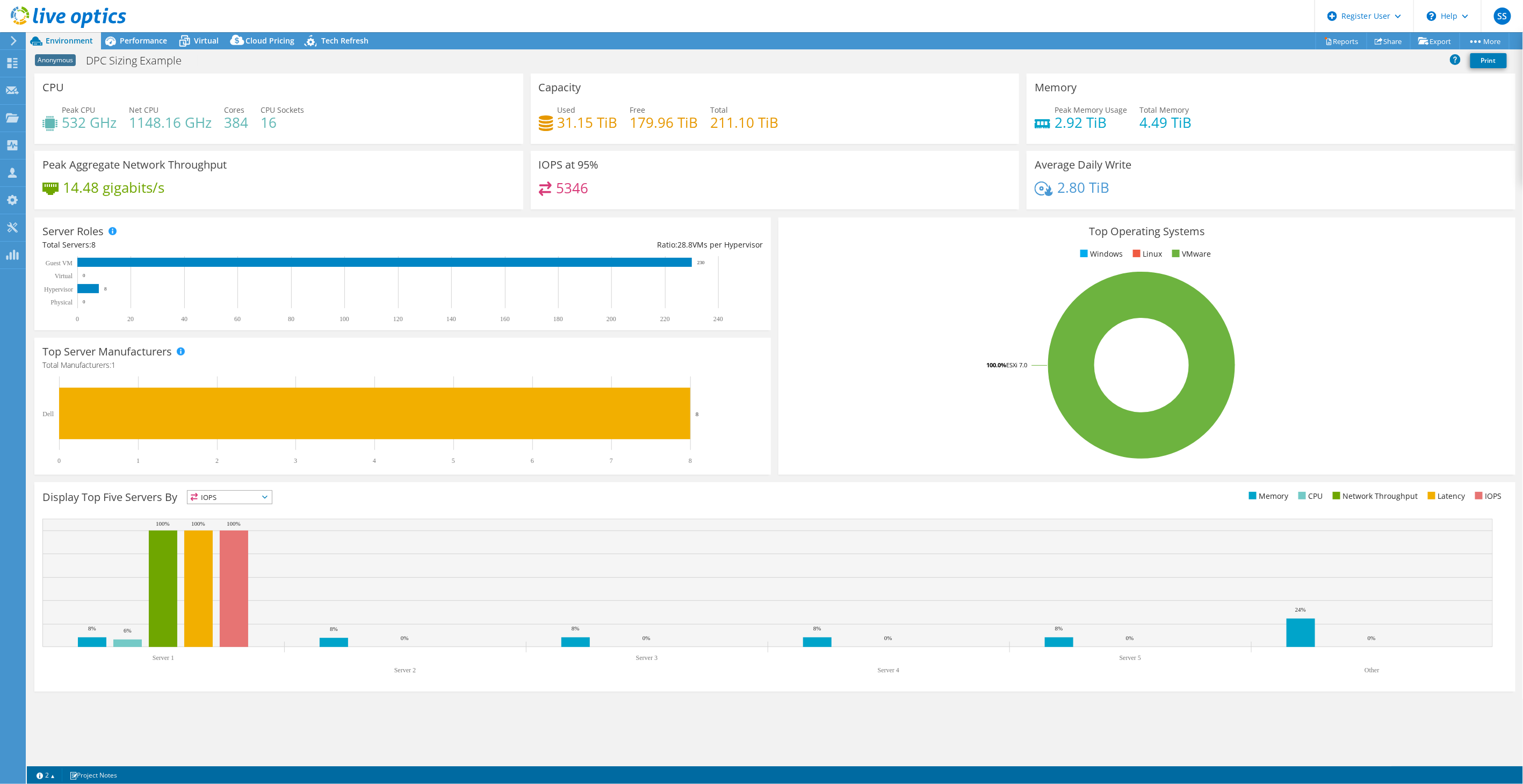
click at [595, 173] on div "IOPS at 95% 5346" at bounding box center [775, 180] width 489 height 59
drag, startPoint x: 595, startPoint y: 173, endPoint x: 581, endPoint y: 194, distance: 25.2
click at [581, 199] on div "5346" at bounding box center [775, 193] width 473 height 23
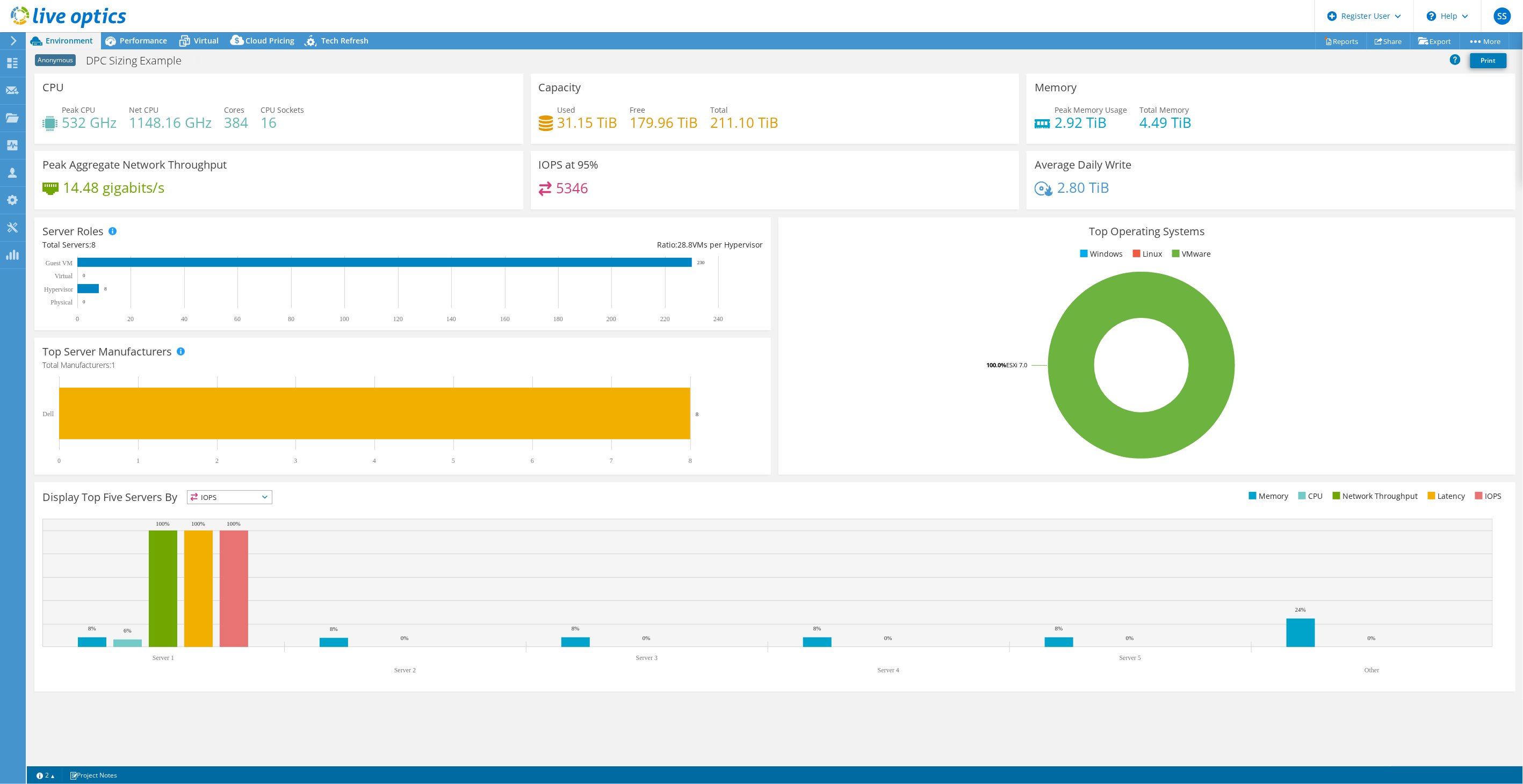
click at [581, 194] on h4 "5346" at bounding box center [572, 188] width 32 height 12
click at [580, 192] on h4 "5346" at bounding box center [572, 188] width 32 height 12
click at [1147, 188] on div "2.80 TiB" at bounding box center [1271, 193] width 473 height 23
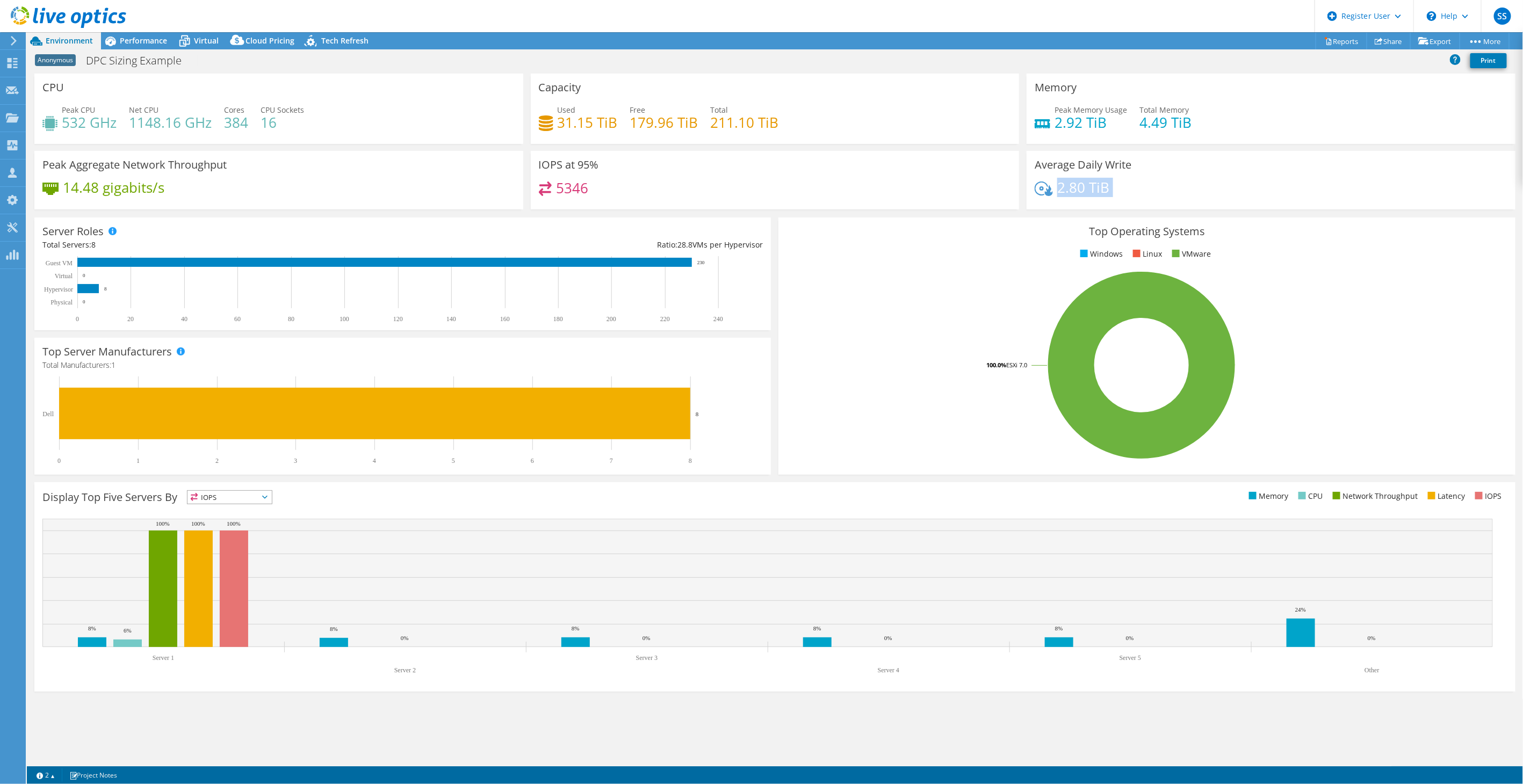
drag, startPoint x: 1147, startPoint y: 188, endPoint x: 1218, endPoint y: 186, distance: 71.0
click at [1218, 186] on div "2.80 TiB" at bounding box center [1271, 193] width 473 height 23
click at [1152, 192] on div "2.80 TiB" at bounding box center [1271, 193] width 473 height 23
click at [250, 439] on rect at bounding box center [398, 420] width 711 height 88
click at [240, 256] on icon "0 20 40 60 80 100 120 140 160 180 200 220 240 Physical Hypervisor Virtual Guest…" at bounding box center [398, 289] width 711 height 67
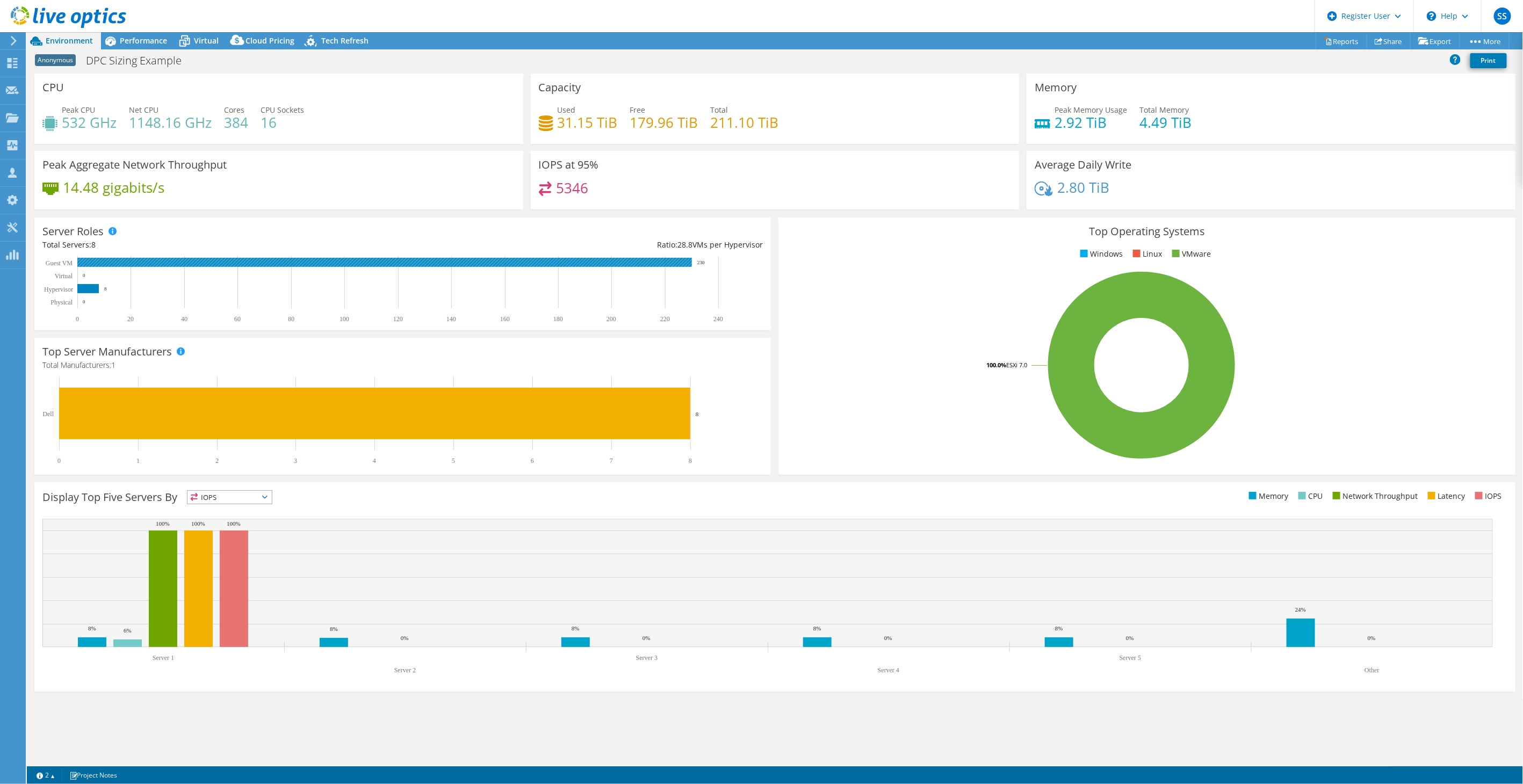
click at [240, 261] on rect at bounding box center [385, 263] width 615 height 9
click at [240, 261] on rect at bounding box center [385, 263] width 615 height 9
click at [135, 31] on header "SS Dell User Sofiane Sadaoui Sofiane_Sadaoui@Dell.com Dell My Profile Log Out \…" at bounding box center [761, 16] width 1523 height 32
click at [135, 38] on span "Performance" at bounding box center [143, 40] width 47 height 10
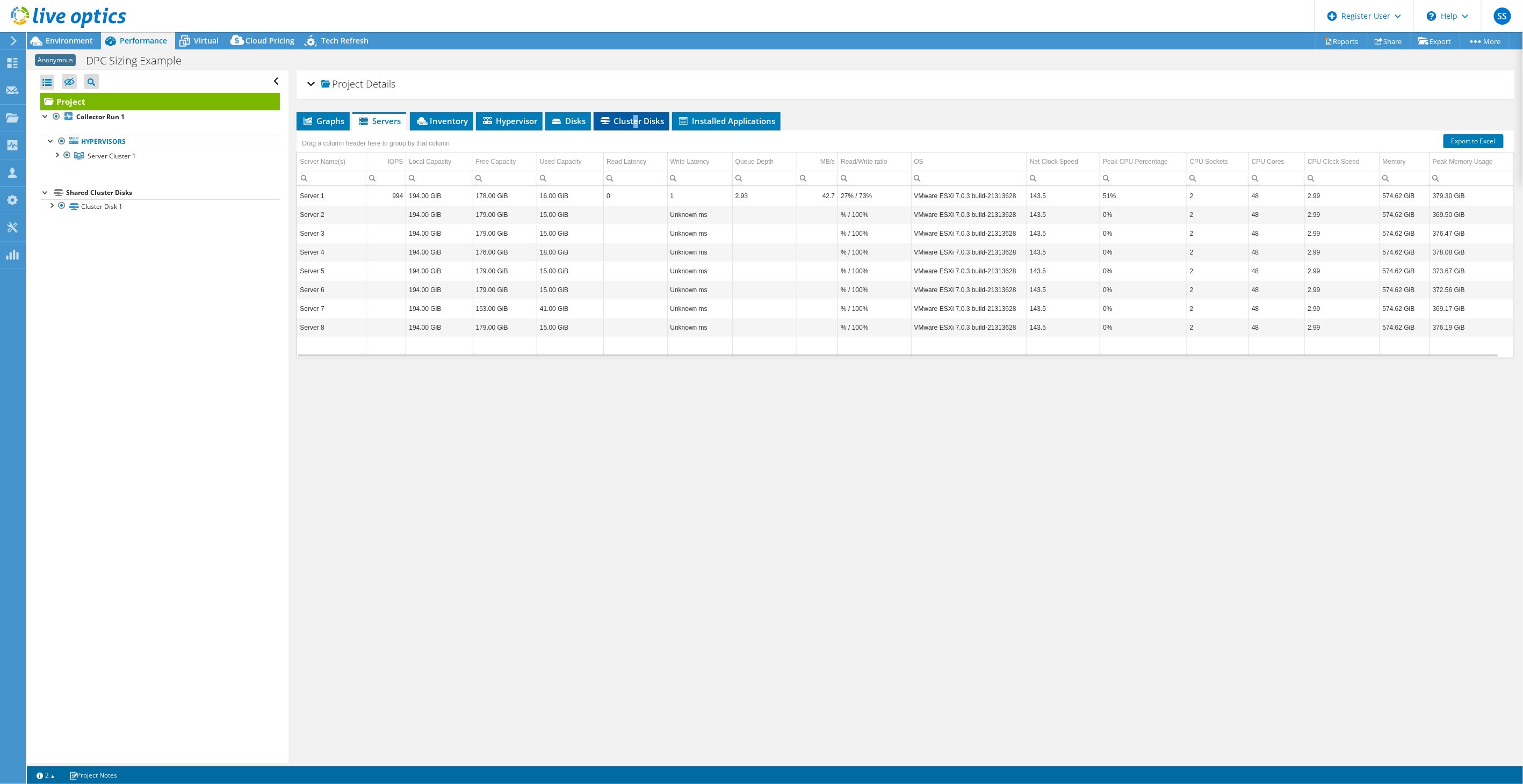
click at [638, 122] on span "Cluster Disks" at bounding box center [631, 121] width 65 height 11
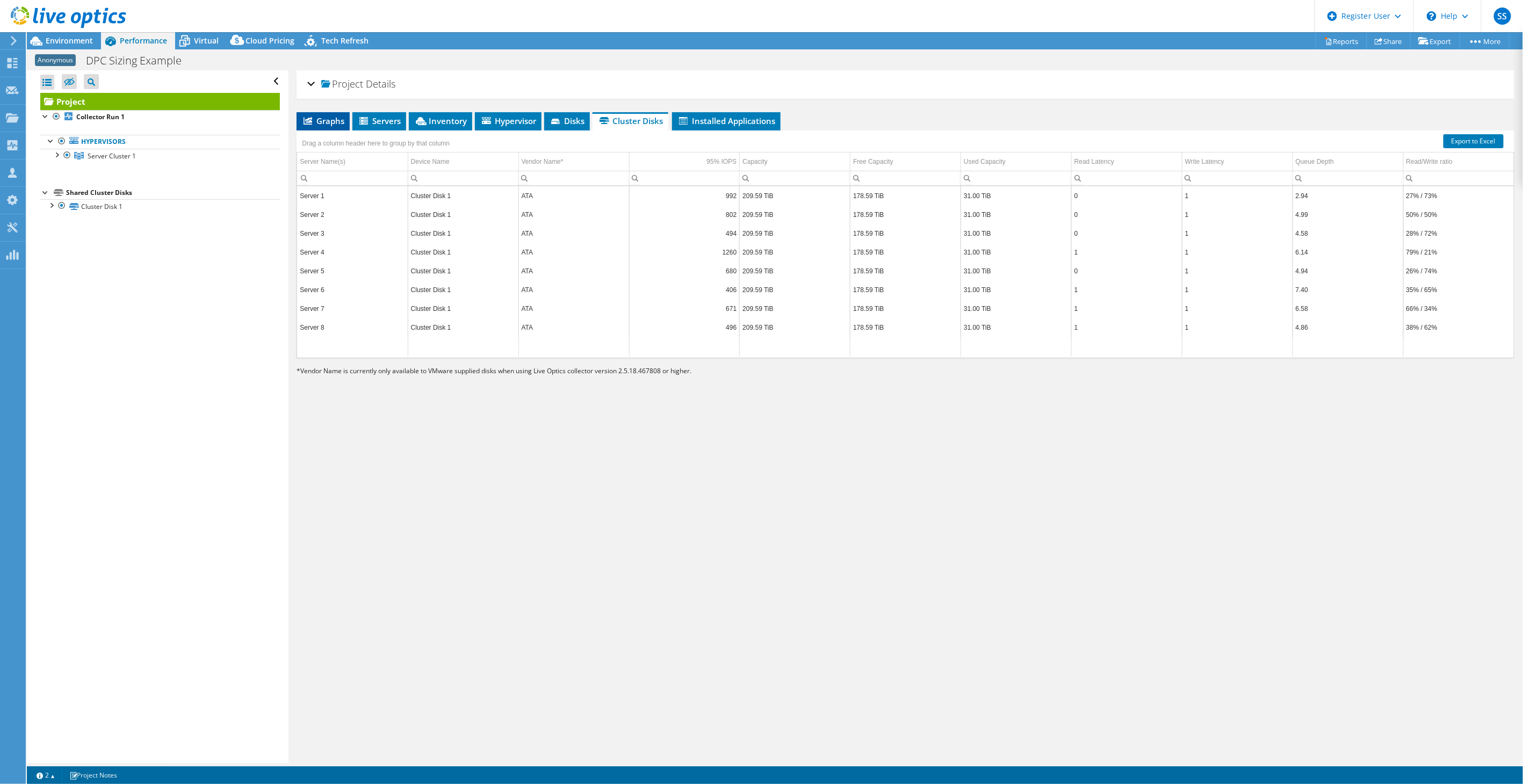
click at [323, 116] on span "Graphs" at bounding box center [323, 121] width 43 height 11
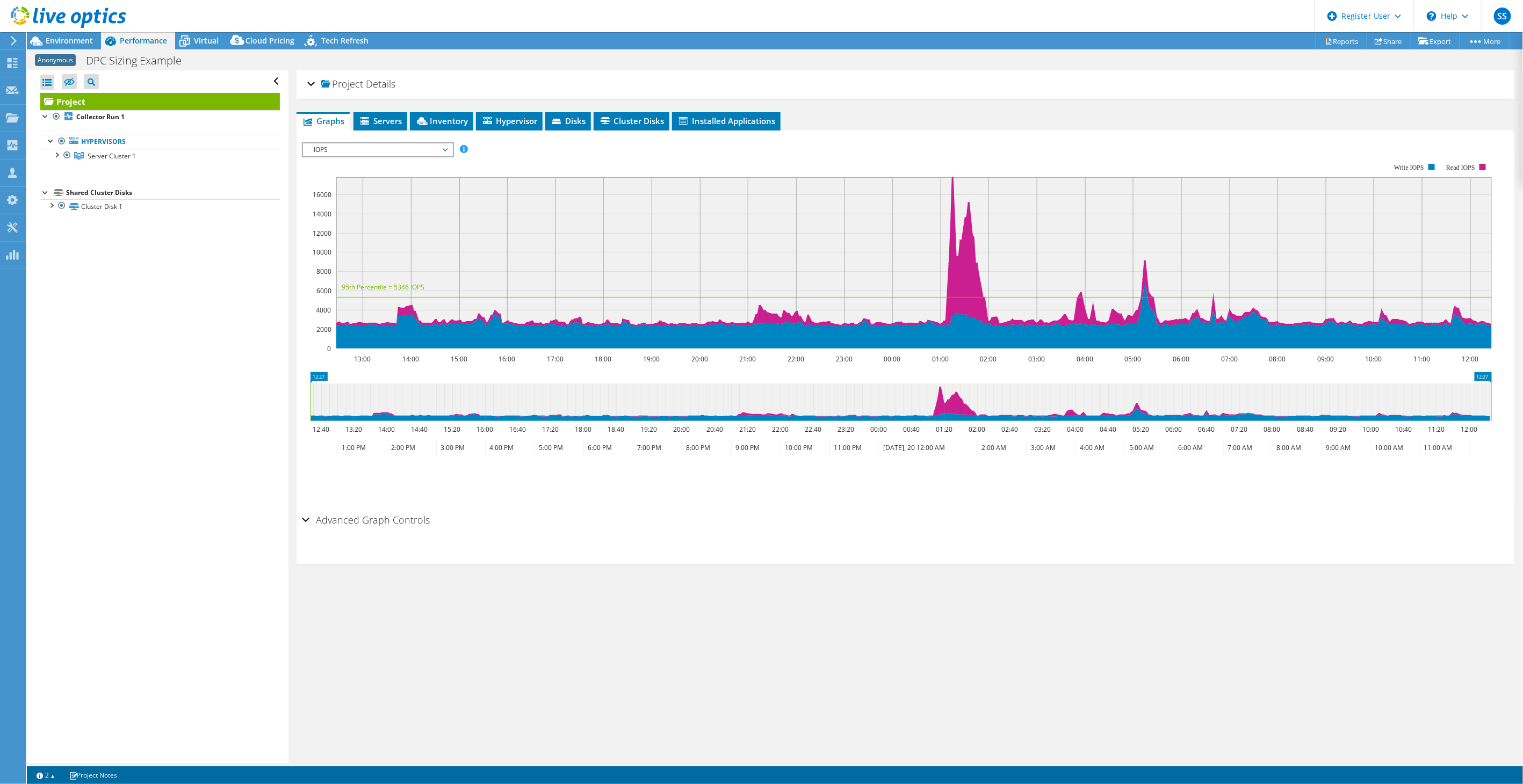
click at [55, 33] on div at bounding box center [63, 18] width 126 height 36
click at [57, 35] on div at bounding box center [63, 18] width 126 height 36
click at [63, 41] on span "Environment" at bounding box center [69, 40] width 47 height 10
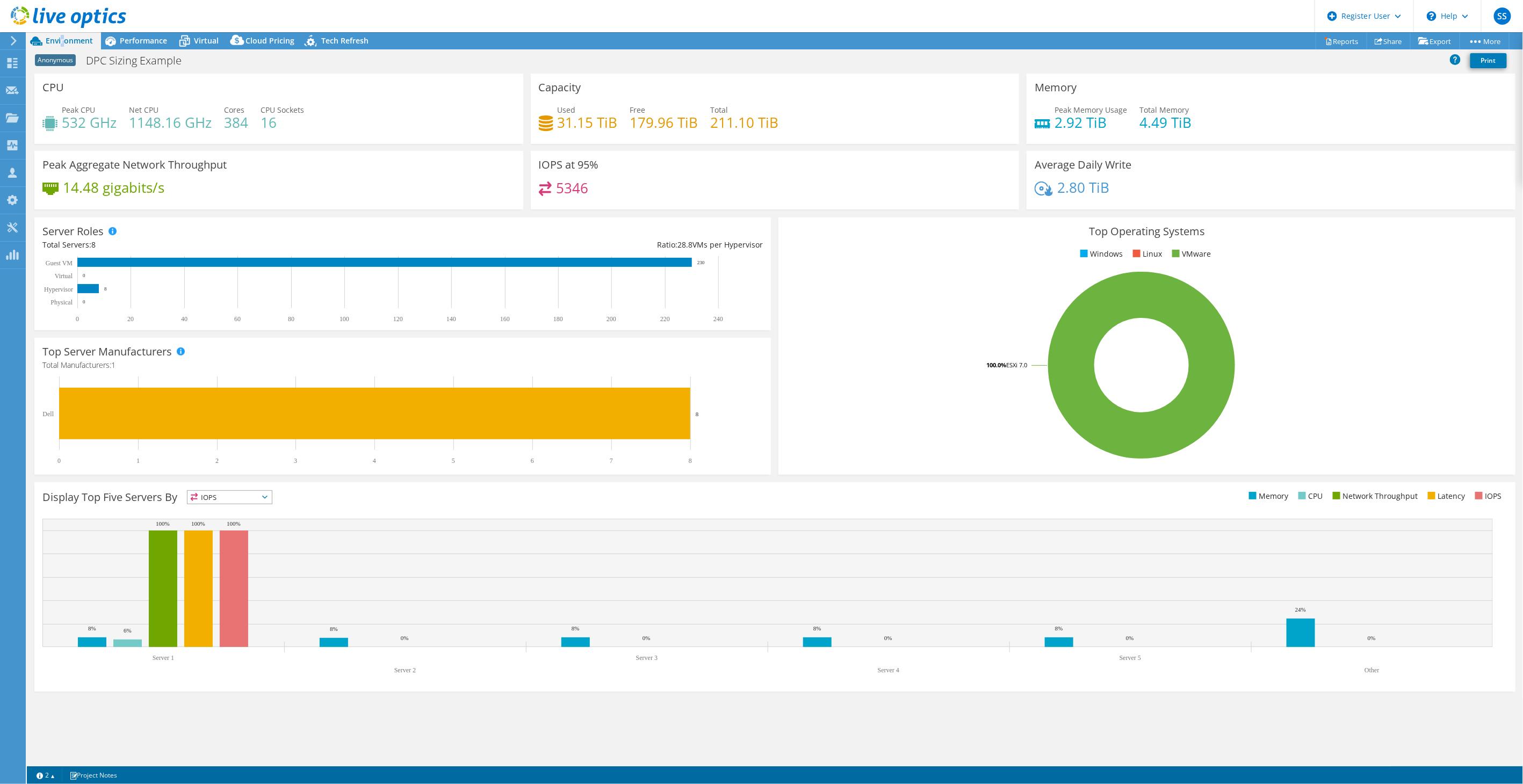
click at [812, 363] on rect at bounding box center [1142, 365] width 711 height 188
click at [206, 43] on span "Virtual" at bounding box center [206, 40] width 25 height 10
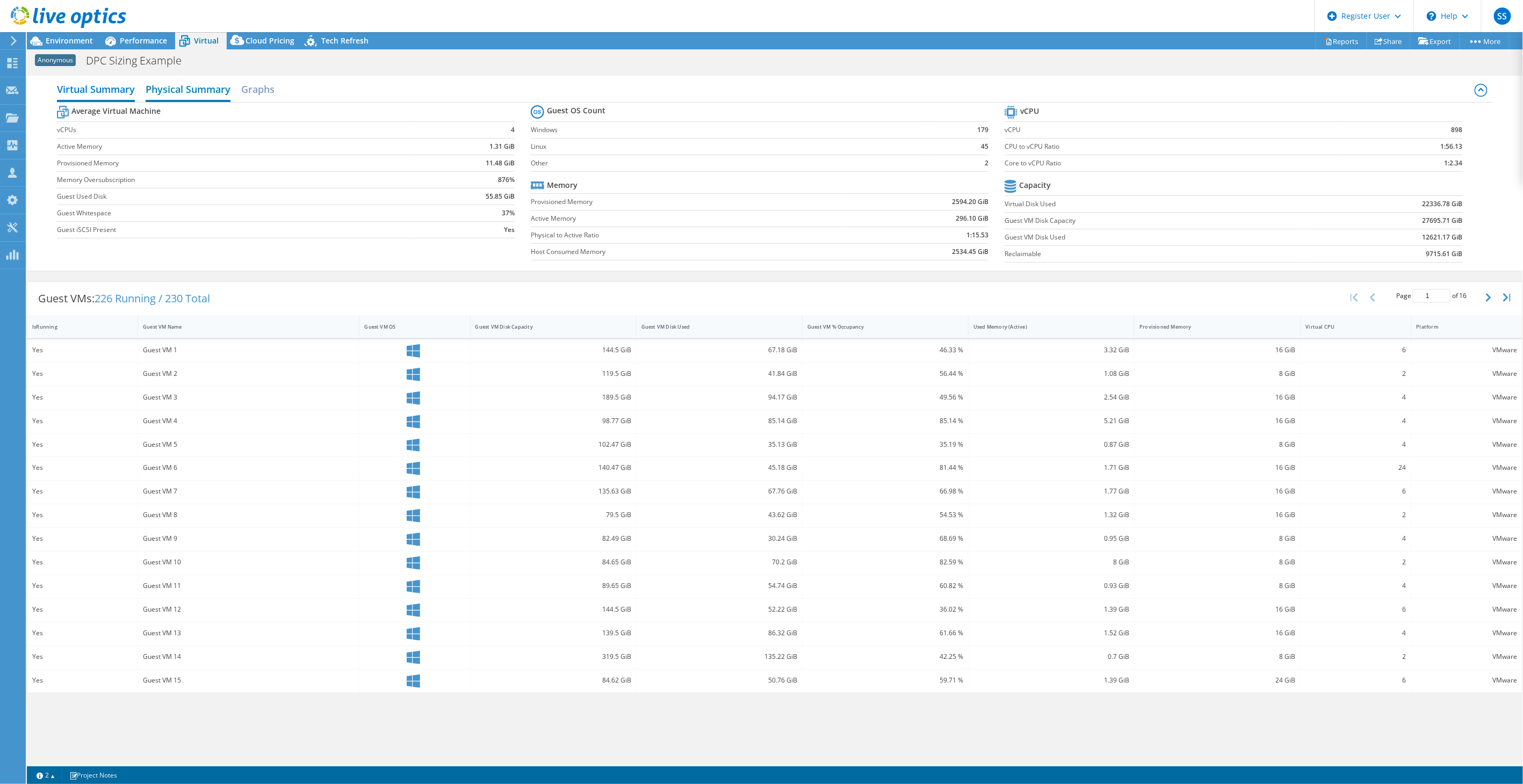
click at [173, 88] on h2 "Physical Summary" at bounding box center [188, 90] width 85 height 24
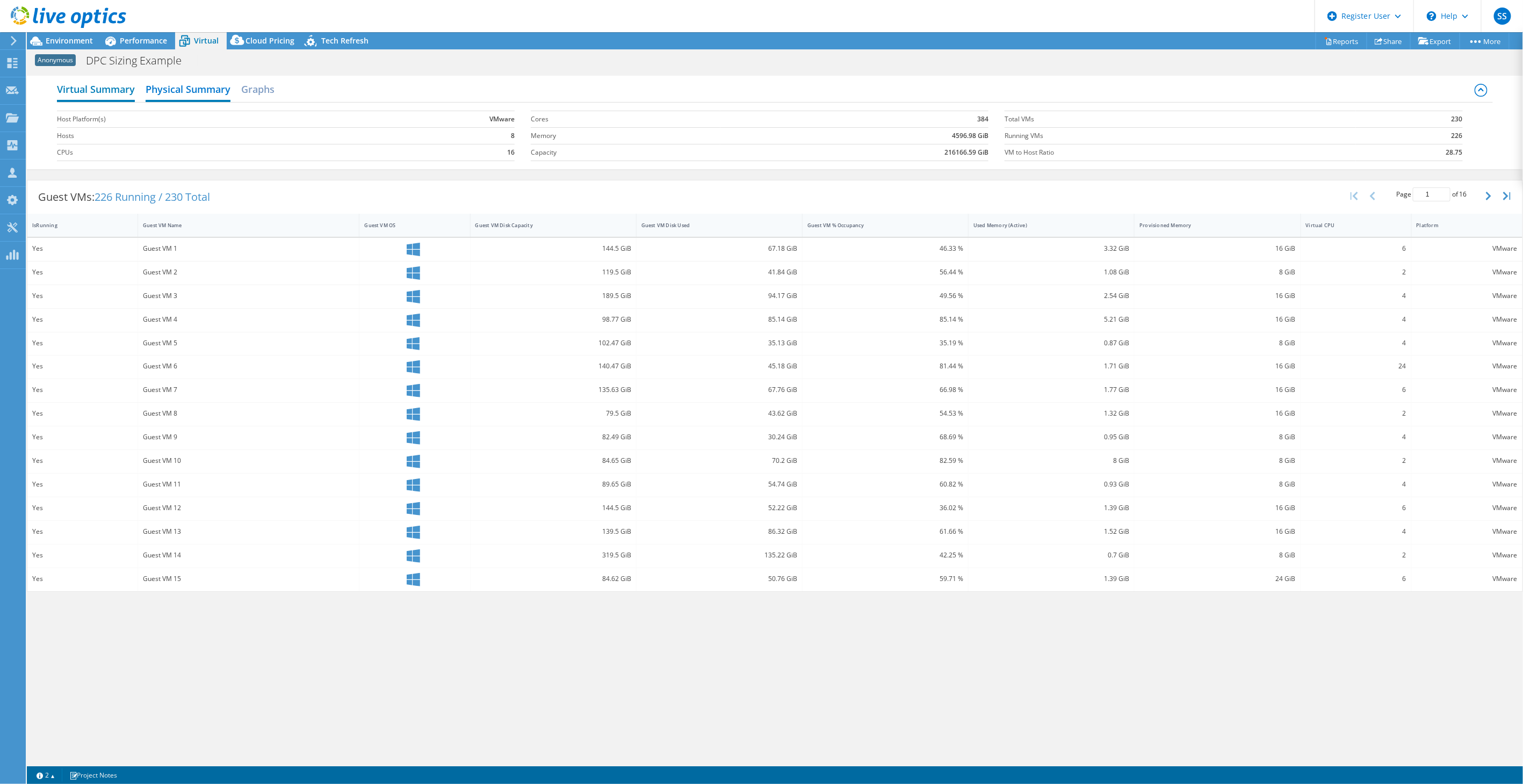
click at [108, 93] on h2 "Virtual Summary" at bounding box center [96, 90] width 78 height 24
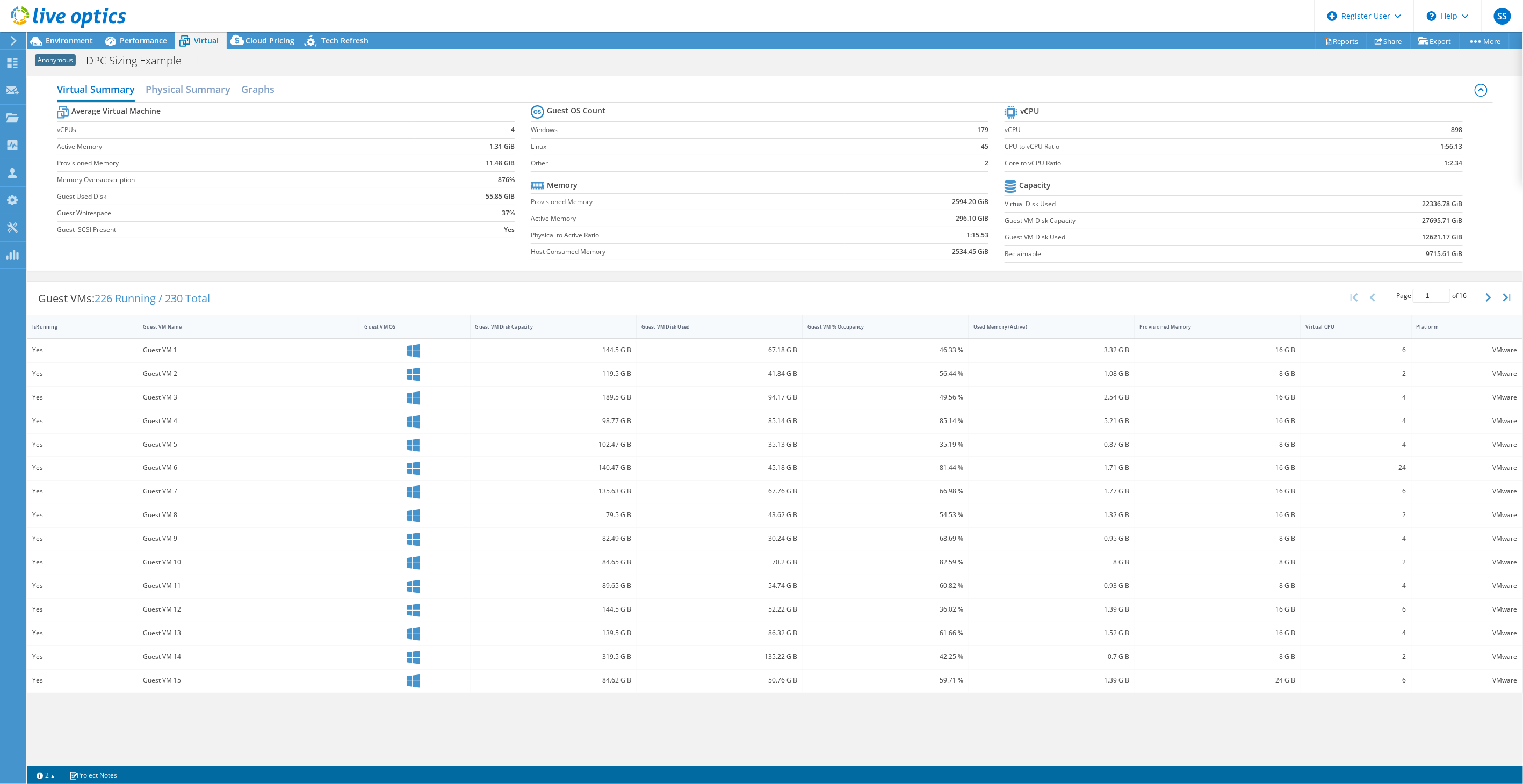
click at [677, 204] on label "Provisioned Memory" at bounding box center [688, 202] width 314 height 11
click at [563, 124] on td "Windows" at bounding box center [730, 130] width 398 height 17
click at [250, 92] on h2 "Graphs" at bounding box center [258, 90] width 33 height 24
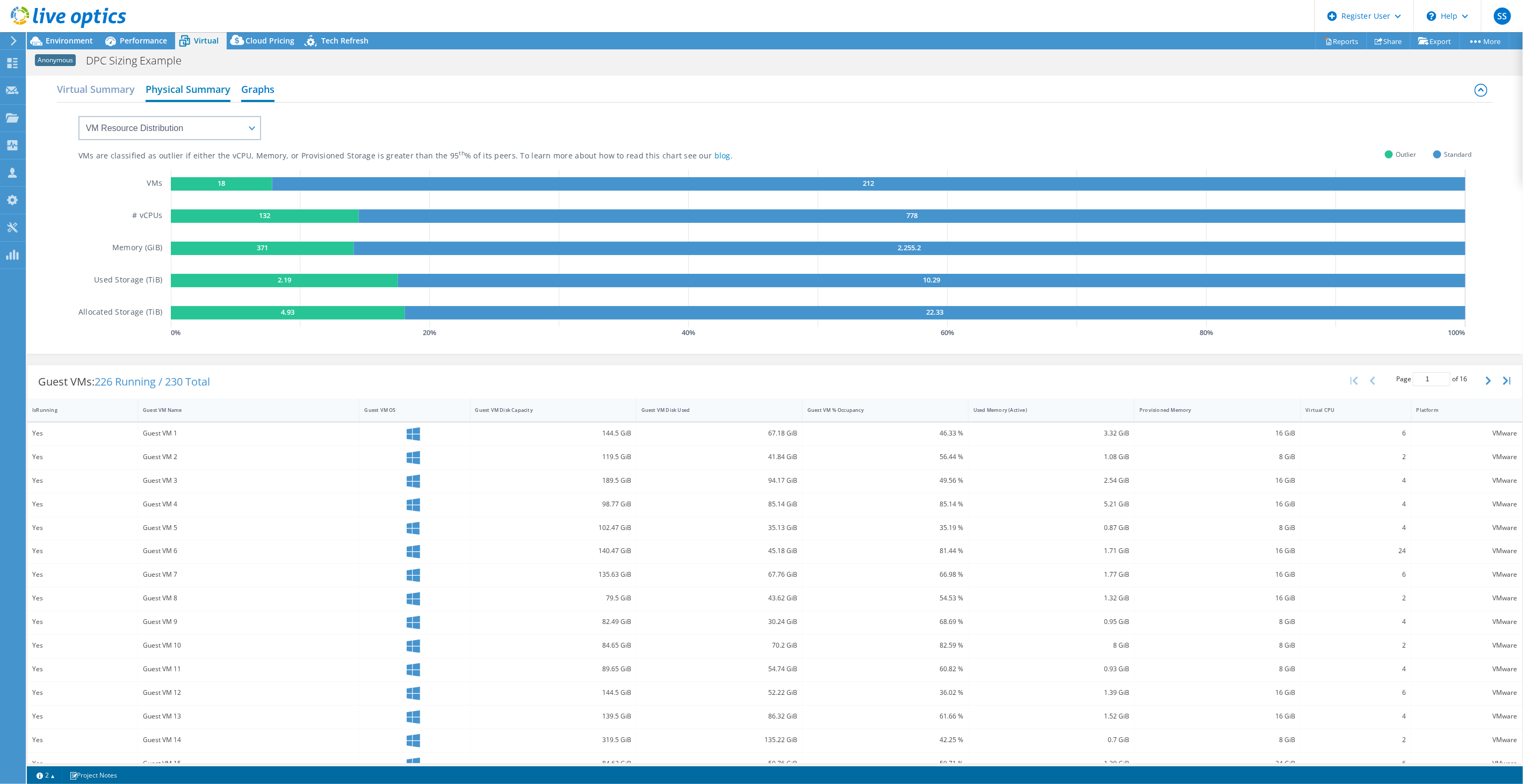
click at [188, 90] on h2 "Physical Summary" at bounding box center [188, 90] width 85 height 24
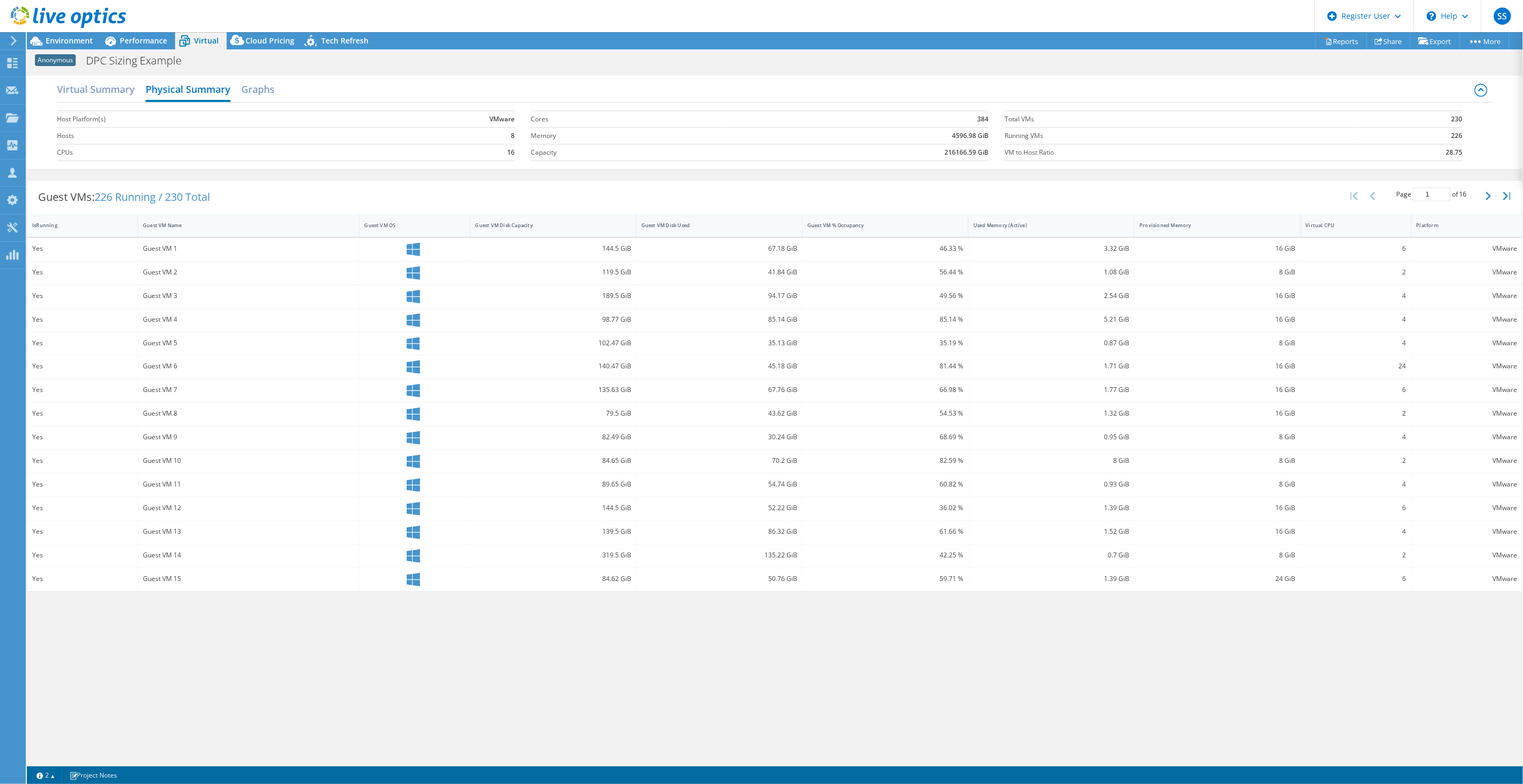
click at [1458, 120] on b "230" at bounding box center [1457, 119] width 11 height 11
click at [273, 92] on h2 "Graphs" at bounding box center [258, 90] width 33 height 24
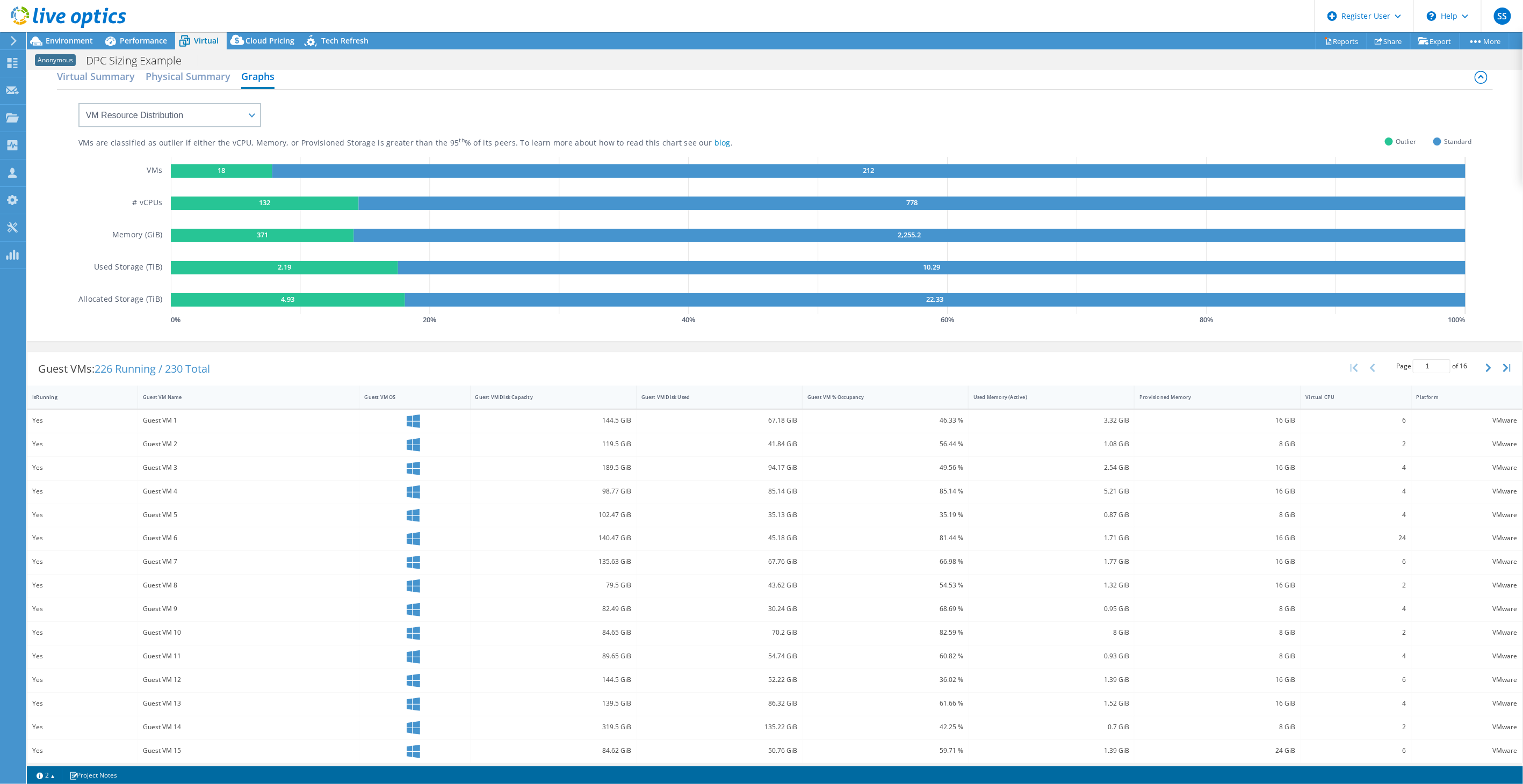
scroll to position [18, 0]
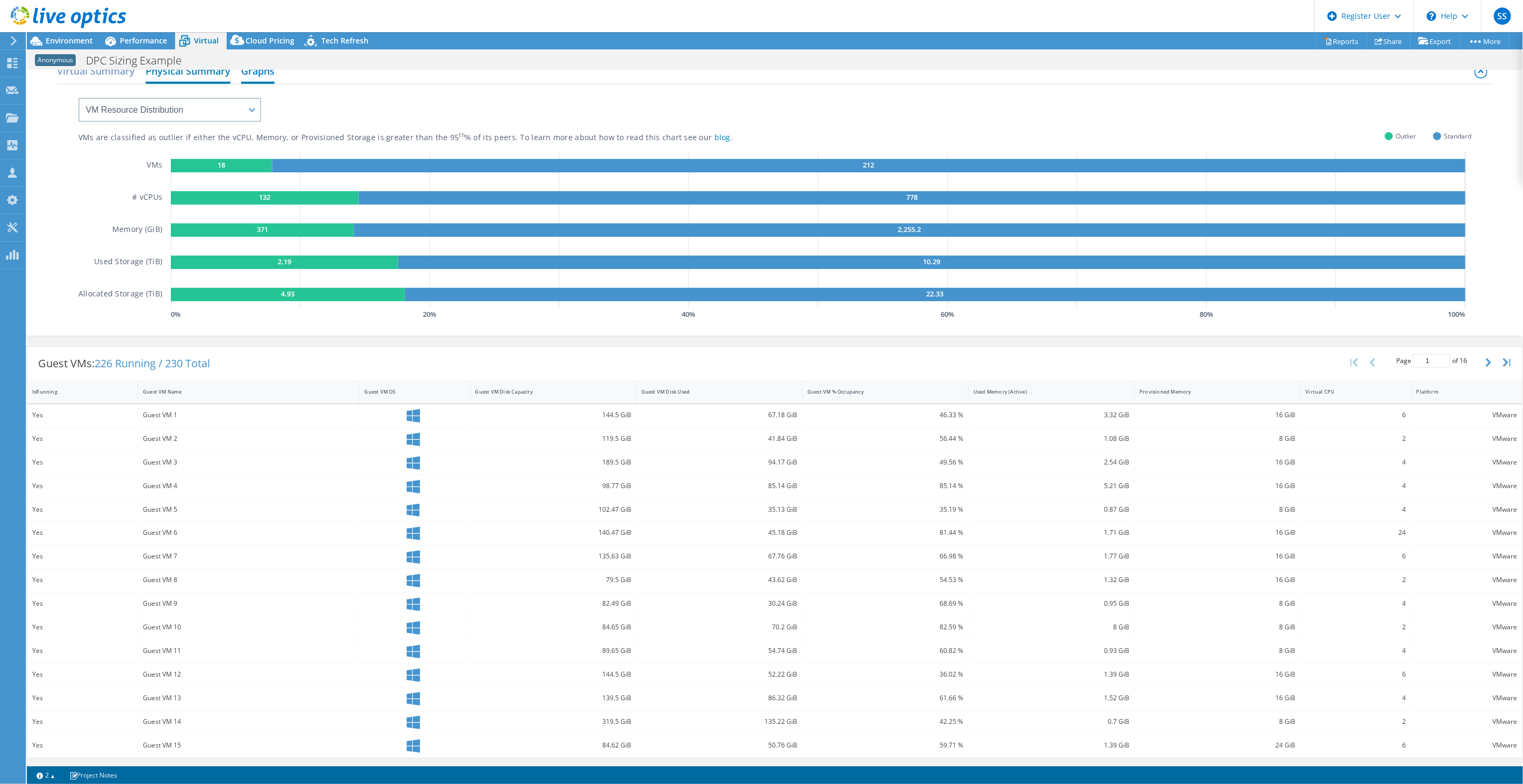
click at [186, 77] on h2 "Physical Summary" at bounding box center [188, 72] width 85 height 24
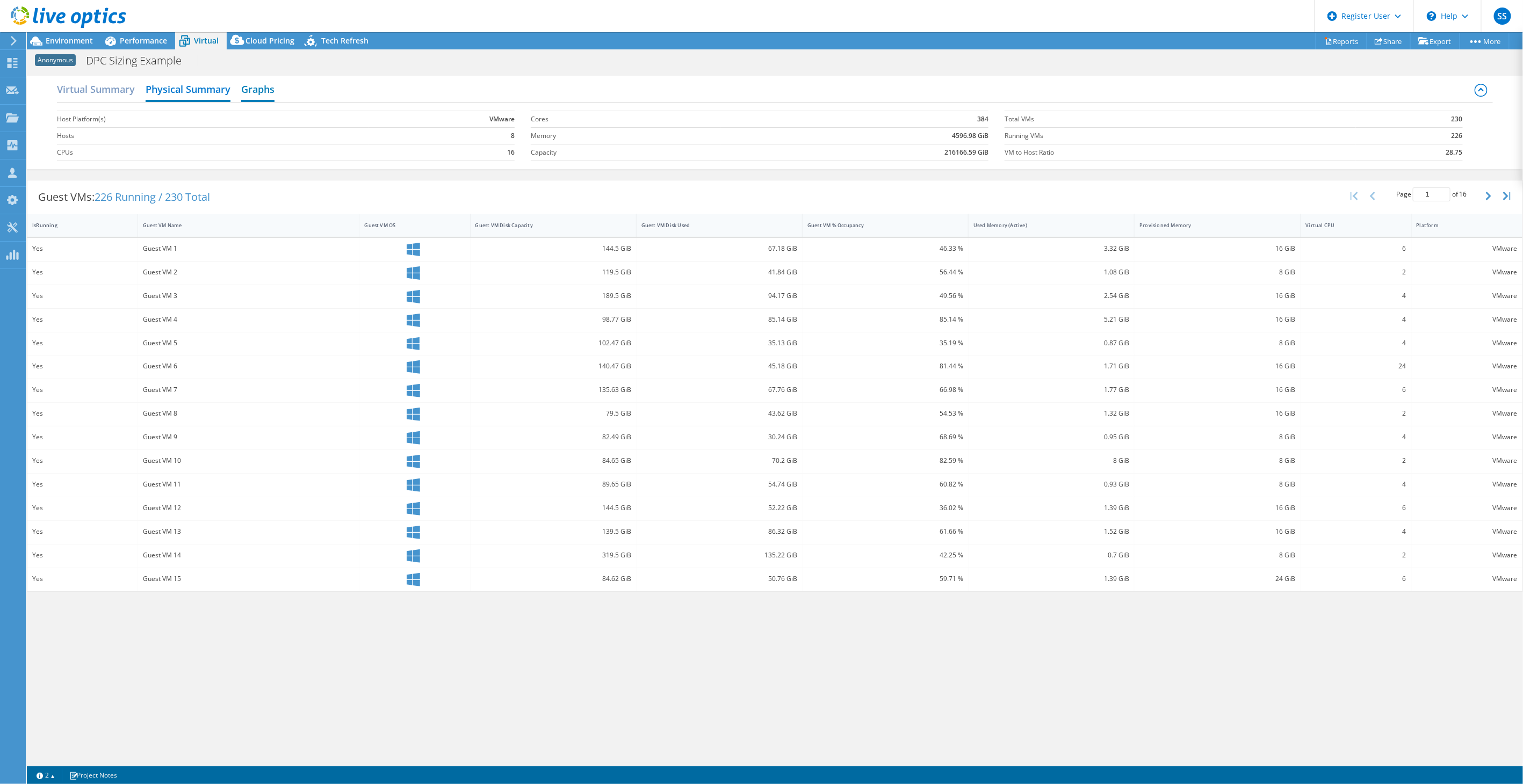
click at [257, 81] on h2 "Graphs" at bounding box center [258, 90] width 33 height 24
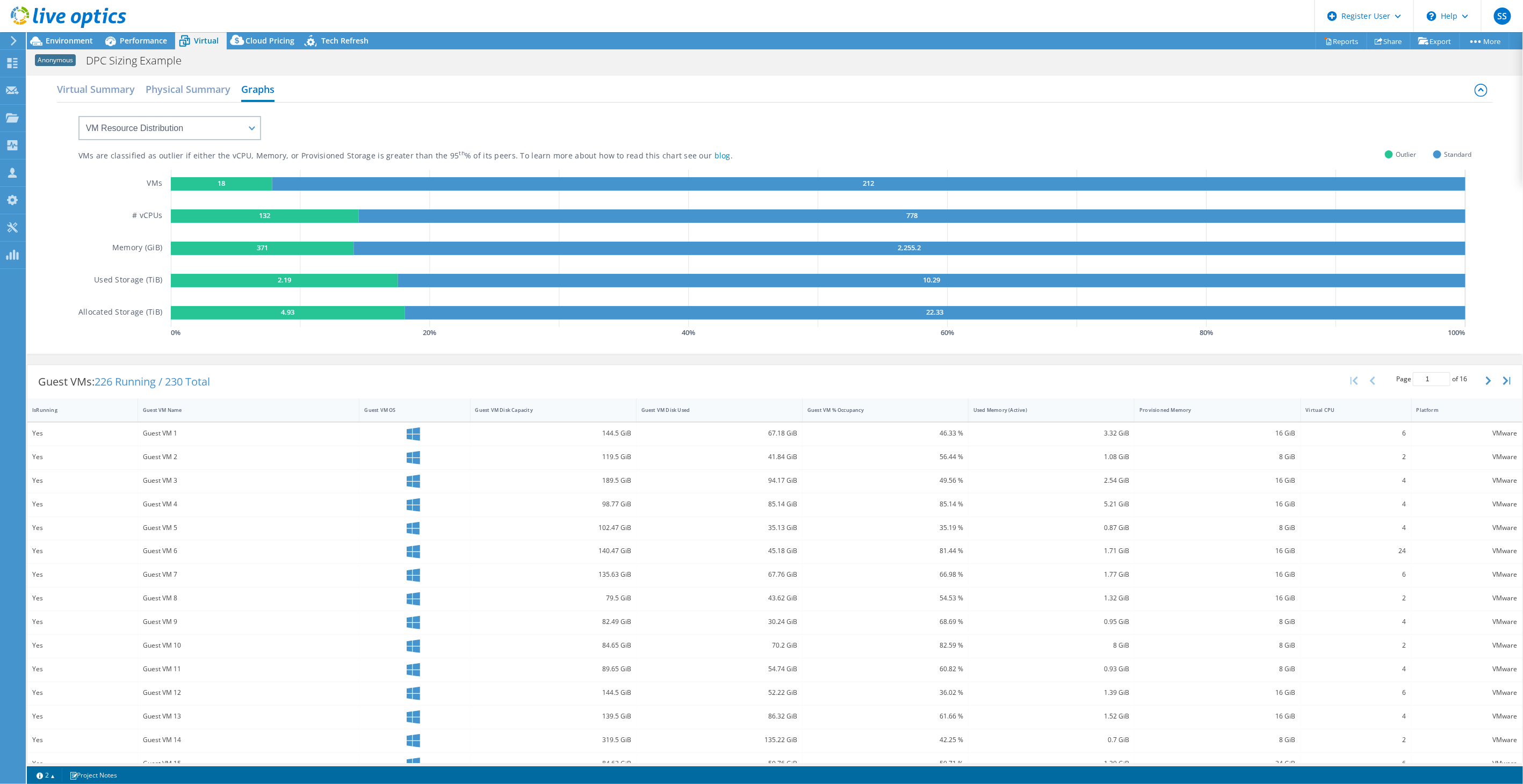
scroll to position [18, 0]
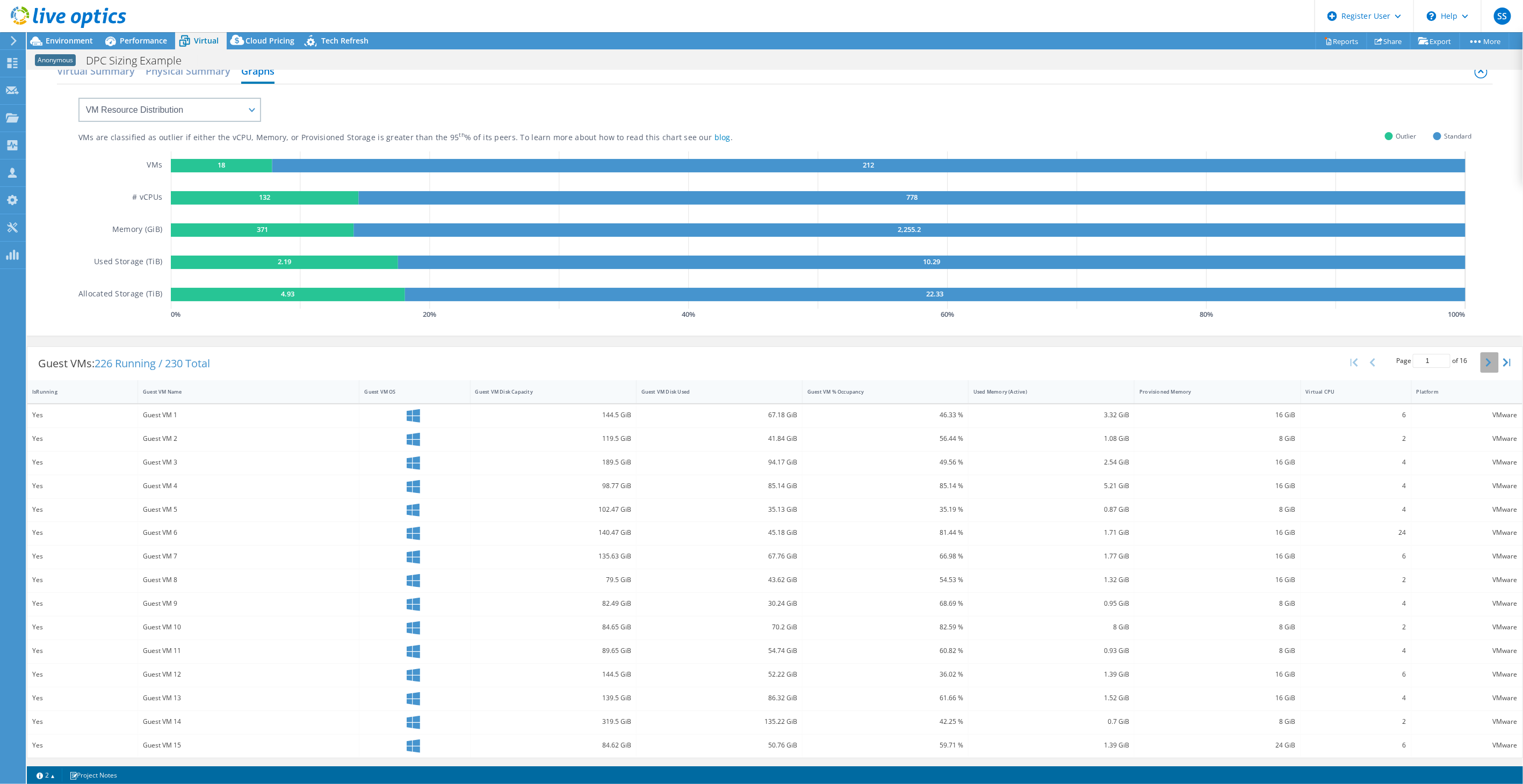
click at [1486, 360] on icon "button" at bounding box center [1489, 362] width 5 height 9
click at [1367, 358] on button "button" at bounding box center [1373, 362] width 18 height 21
type input "1"
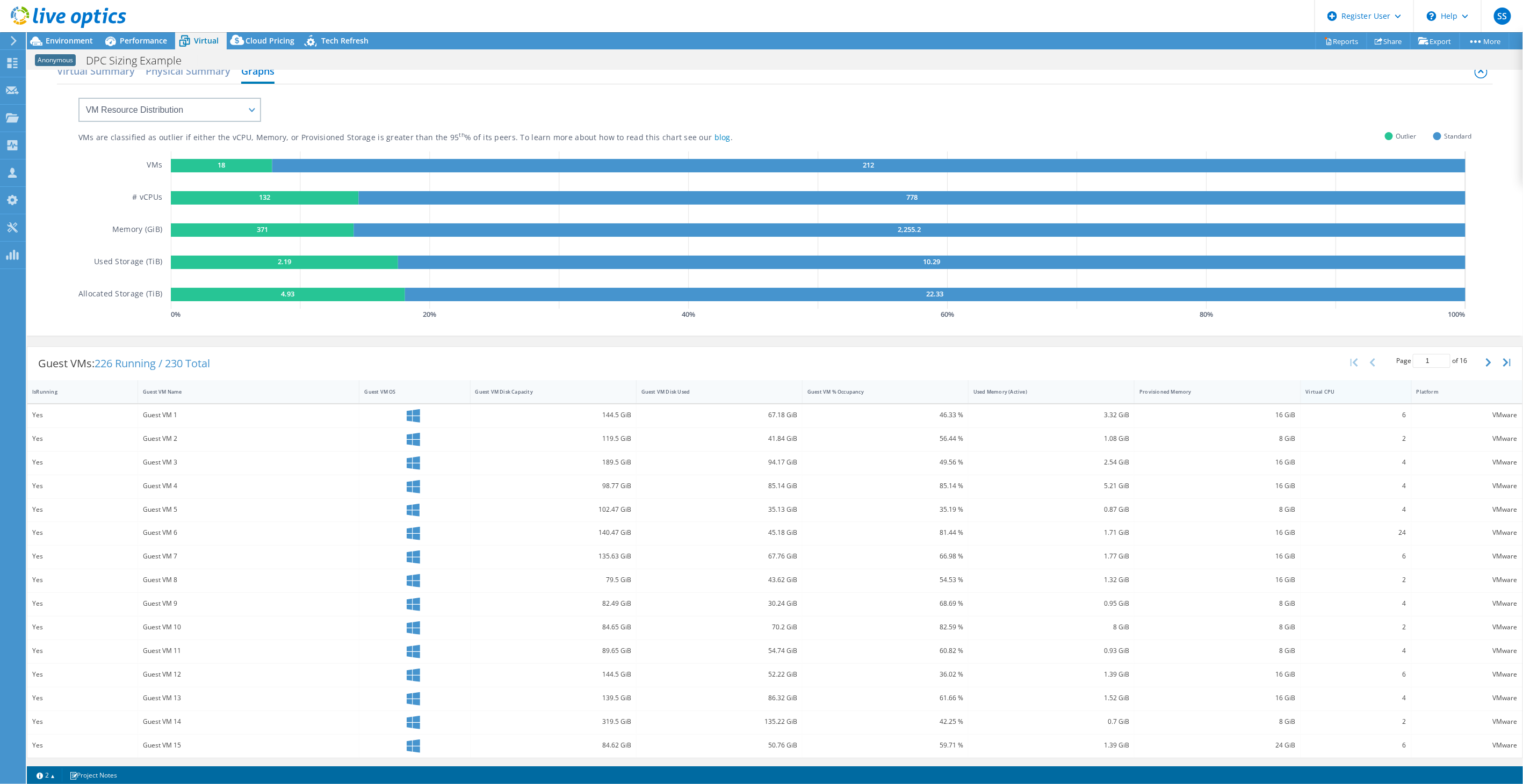
click at [1349, 392] on div "Virtual CPU" at bounding box center [1350, 392] width 88 height 7
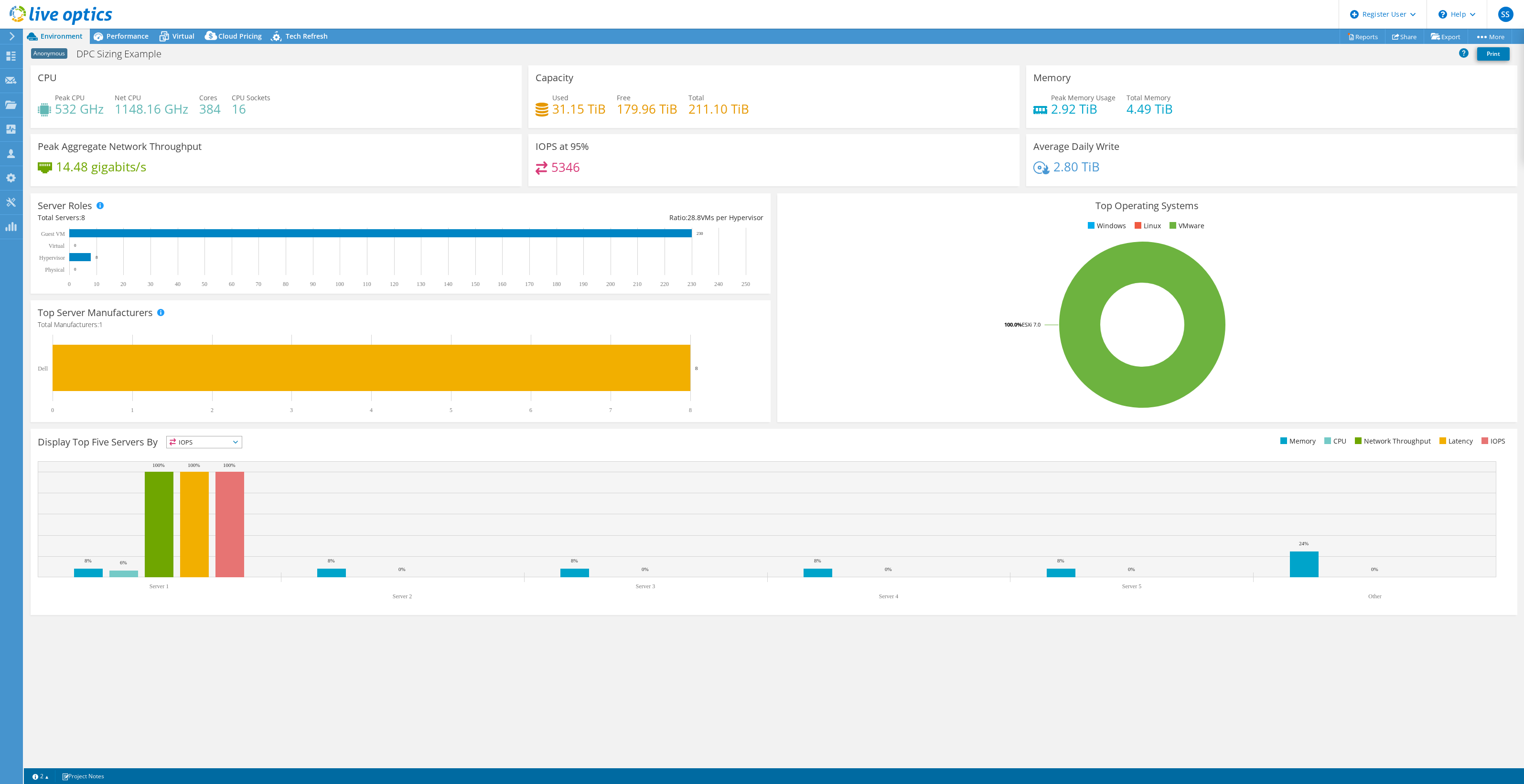
select select "USEast"
select select "USD"
